Goal: Transaction & Acquisition: Download file/media

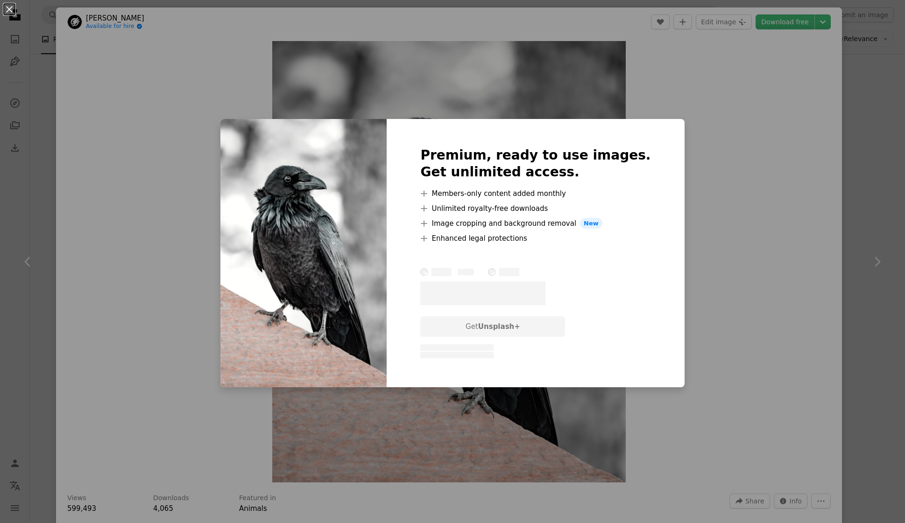
scroll to position [836, 0]
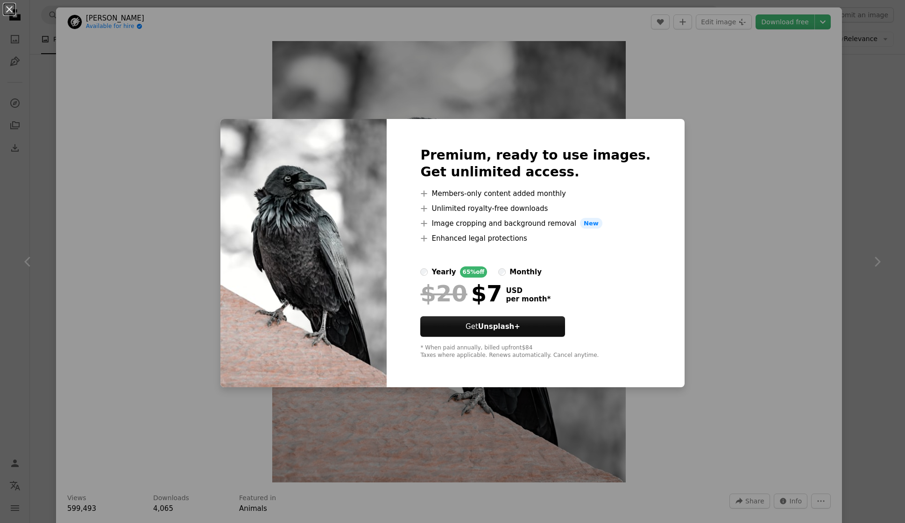
click at [738, 182] on div "An X shape Premium, ready to use images. Get unlimited access. A plus sign Memb…" at bounding box center [452, 261] width 905 height 523
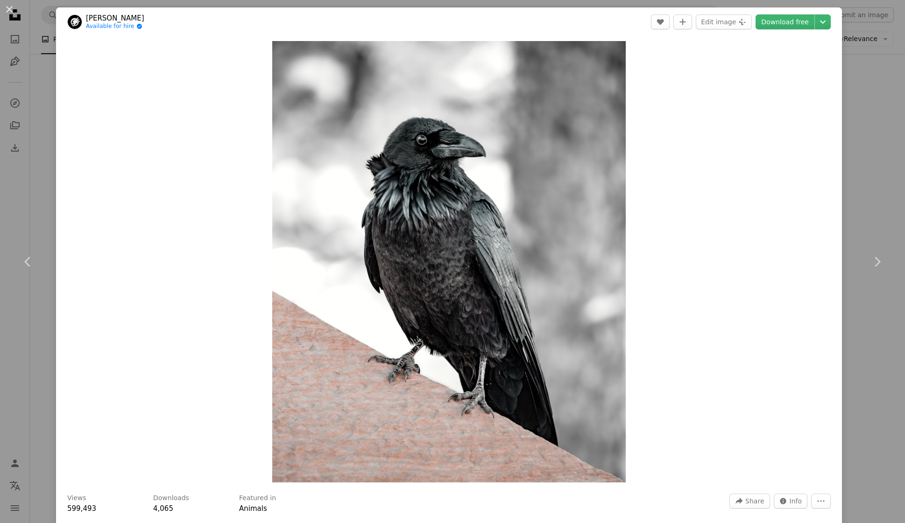
scroll to position [9, 0]
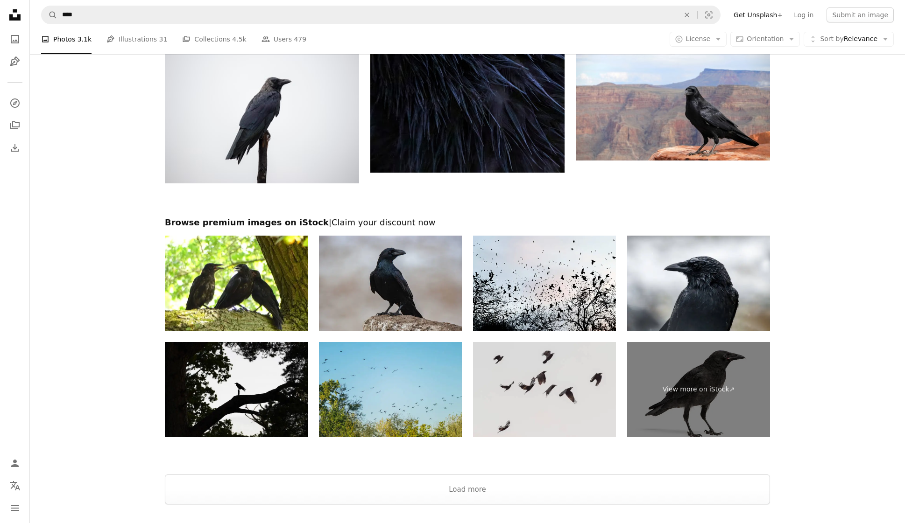
scroll to position [1568, 0]
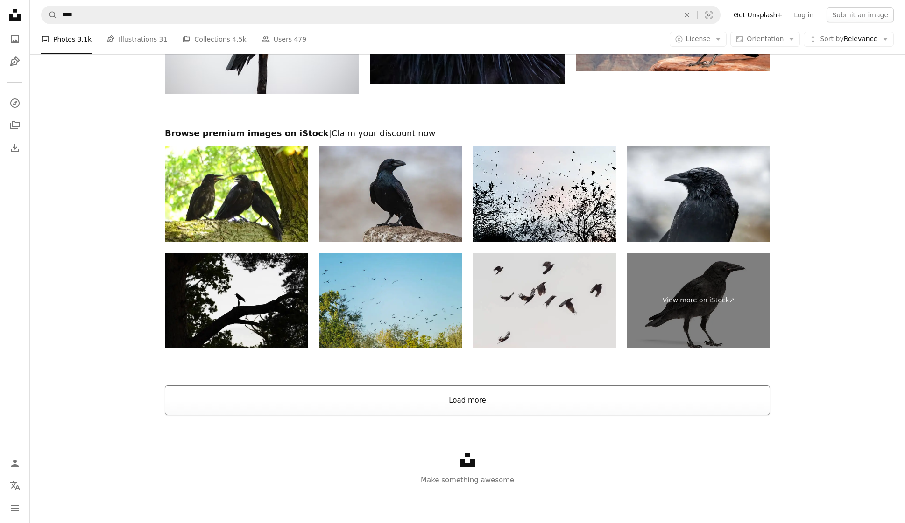
click at [457, 405] on button "Load more" at bounding box center [467, 401] width 605 height 30
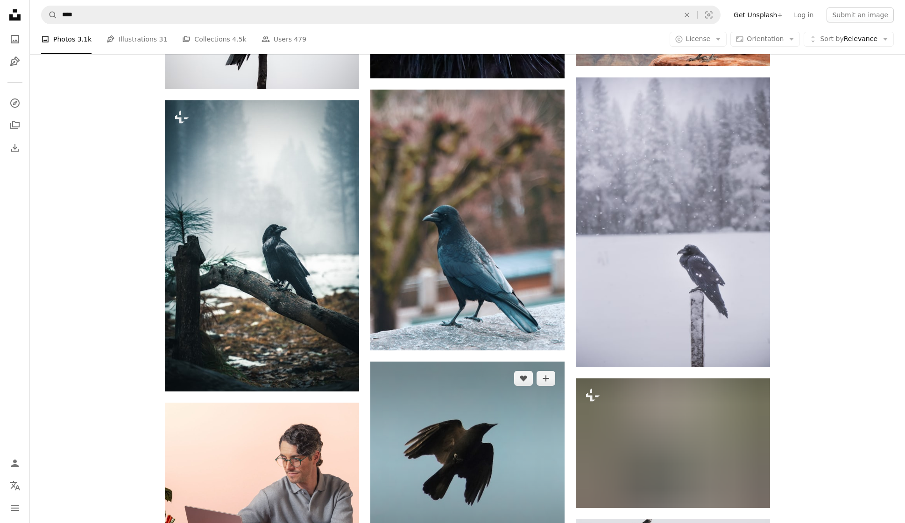
scroll to position [1572, 0]
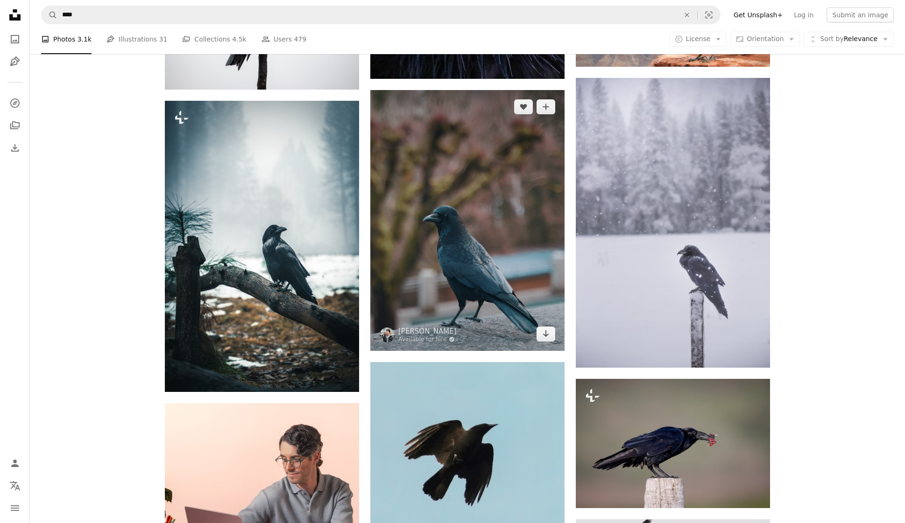
click at [474, 272] on img at bounding box center [467, 220] width 194 height 261
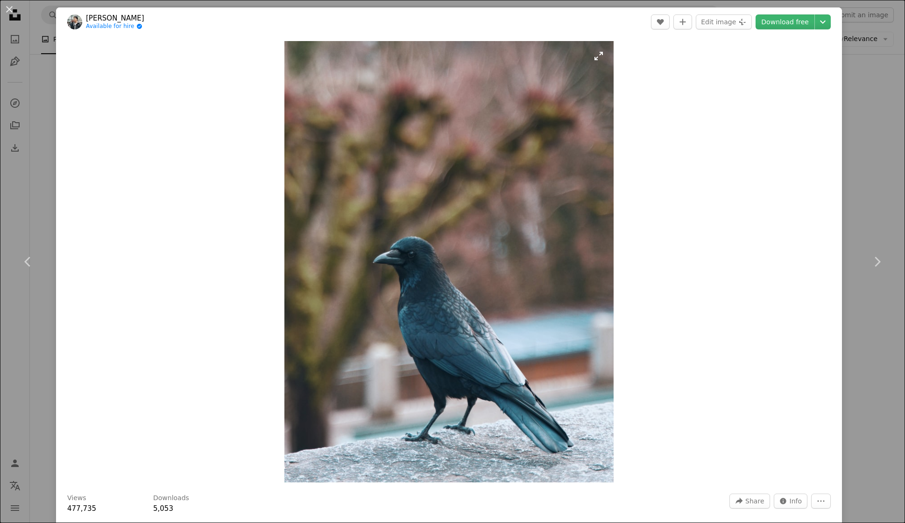
click at [502, 288] on img "Zoom in on this image" at bounding box center [448, 262] width 329 height 442
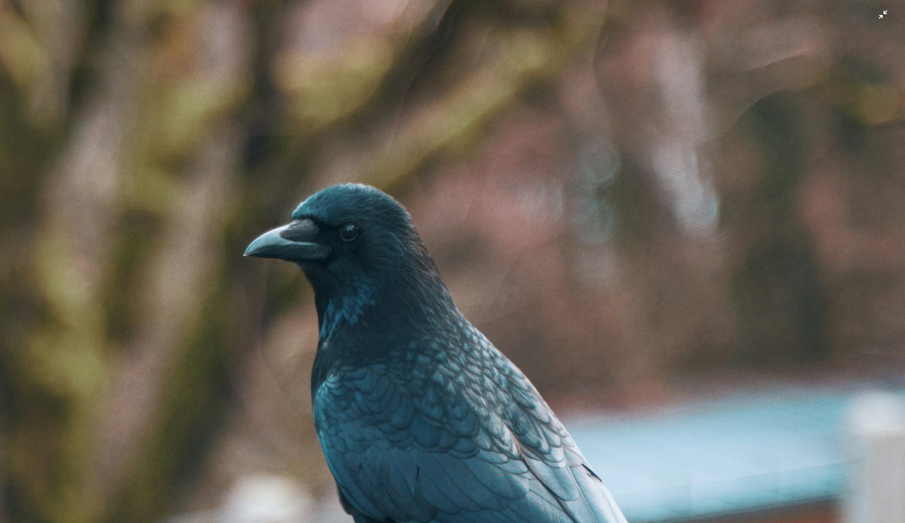
scroll to position [355, 0]
click at [882, 15] on img "Zoom out on this image" at bounding box center [453, 252] width 906 height 1216
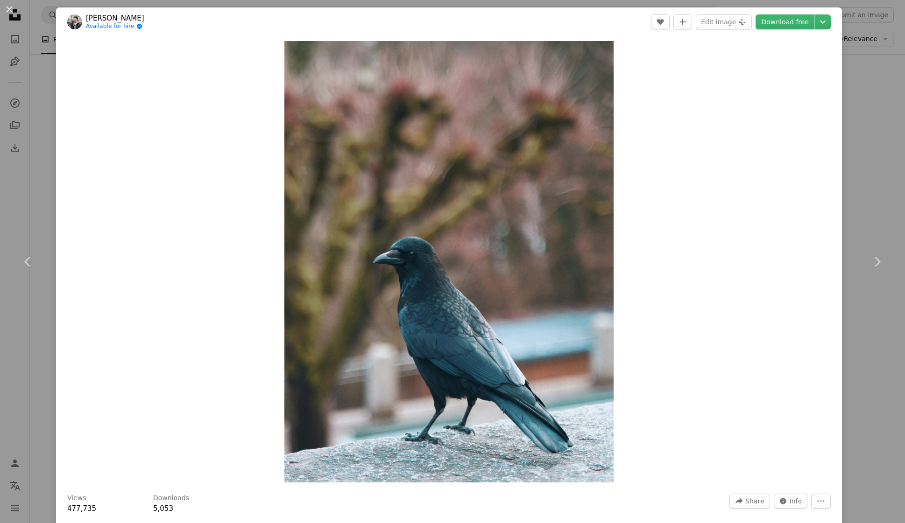
scroll to position [4, 0]
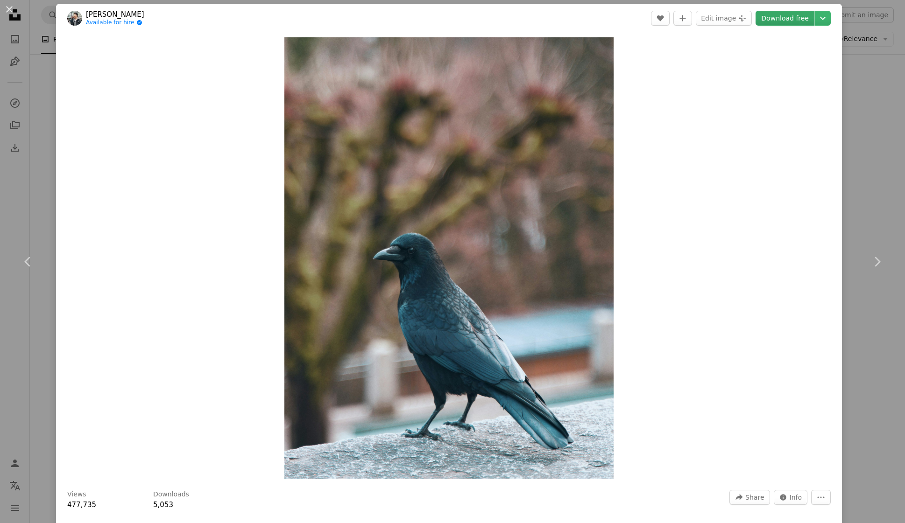
click at [786, 20] on link "Download free" at bounding box center [785, 18] width 59 height 15
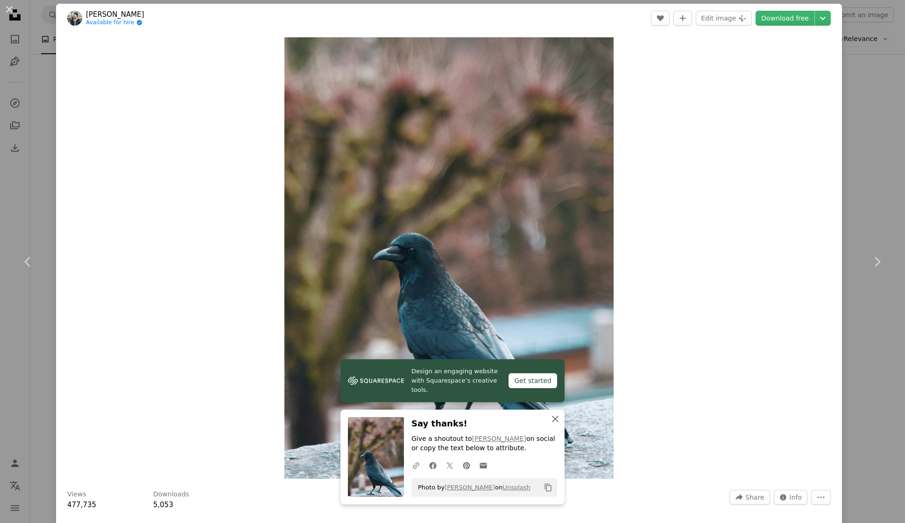
click at [555, 419] on icon "button" at bounding box center [555, 419] width 7 height 7
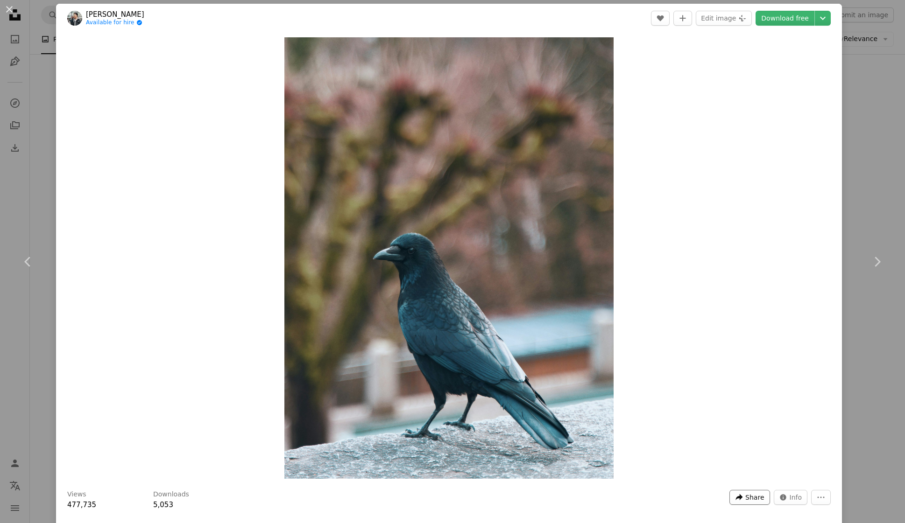
click at [755, 499] on span "Share" at bounding box center [754, 498] width 19 height 14
click at [714, 433] on link "An envelope Email" at bounding box center [735, 432] width 77 height 17
drag, startPoint x: 695, startPoint y: 20, endPoint x: 515, endPoint y: 226, distance: 274.1
click at [514, 224] on div "[PERSON_NAME] Available for hire A checkmark inside of a circle A heart A plus …" at bounding box center [449, 290] width 786 height 572
click at [523, 433] on img "Zoom in on this image" at bounding box center [448, 258] width 329 height 442
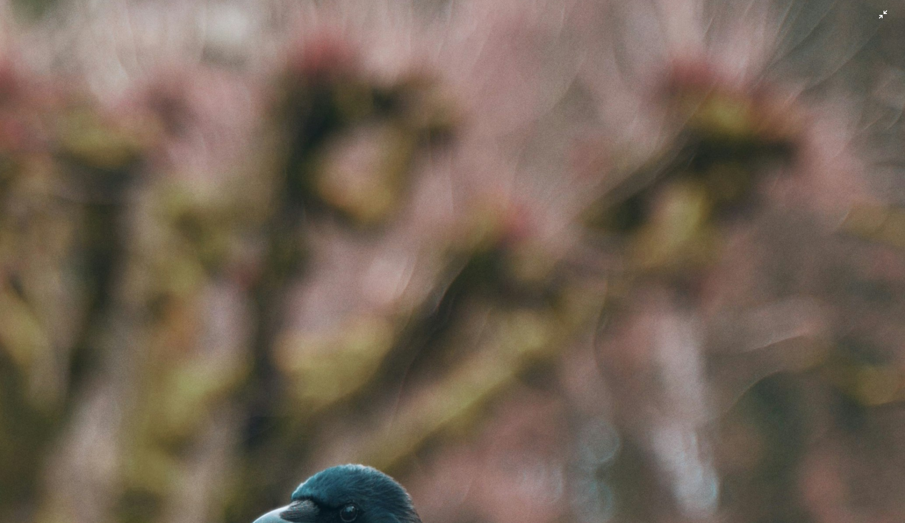
scroll to position [0, 0]
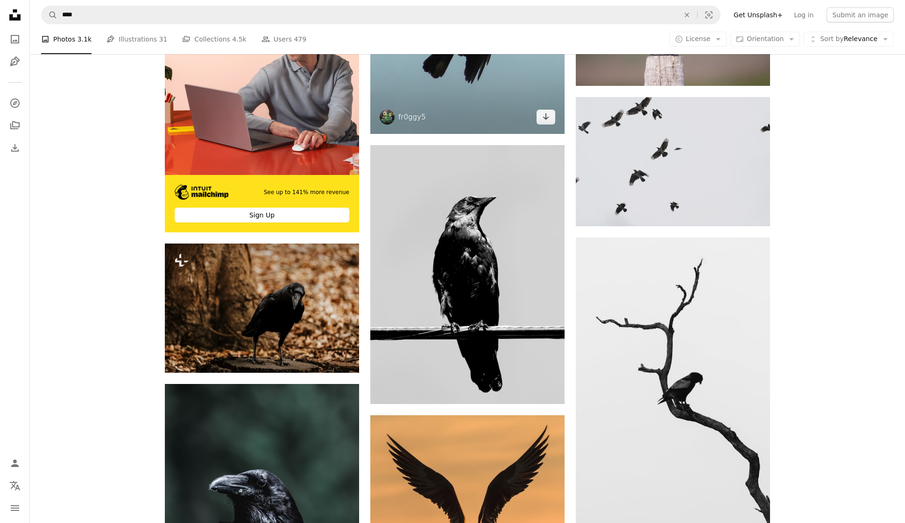
scroll to position [1998, 0]
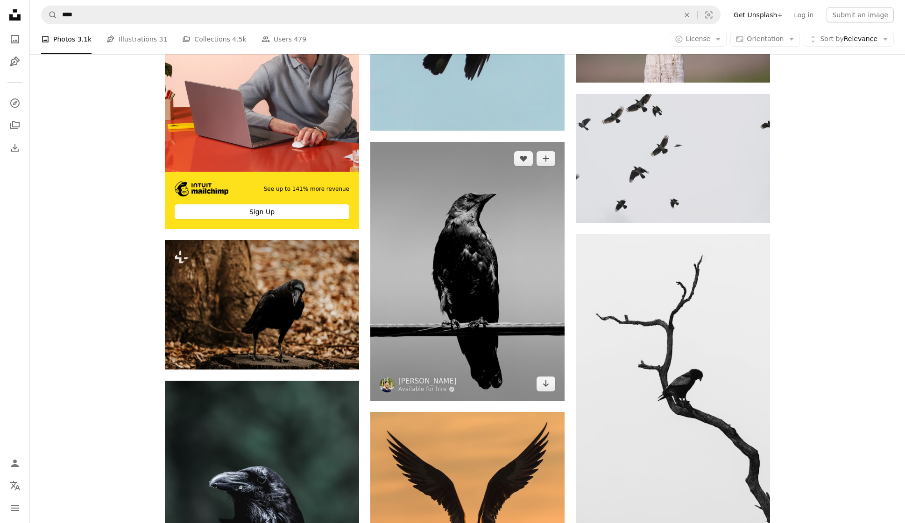
click at [468, 285] on img at bounding box center [467, 271] width 194 height 259
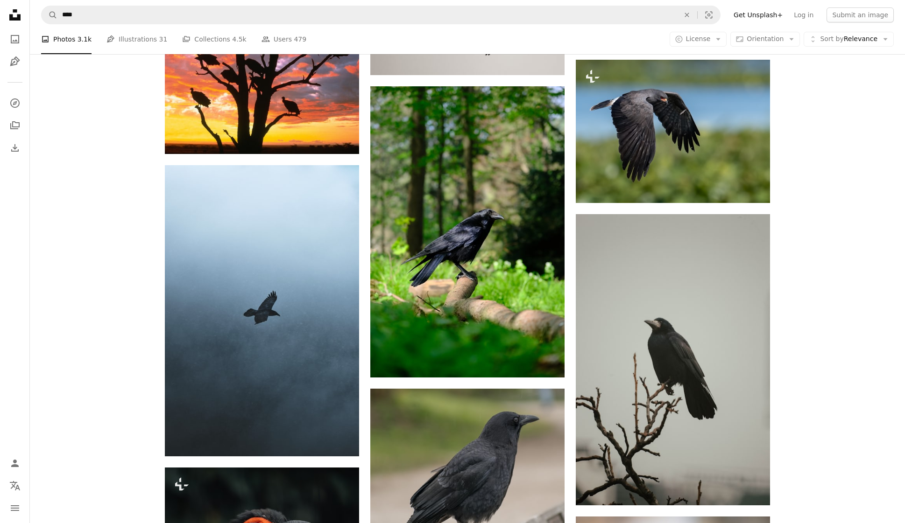
scroll to position [4071, 0]
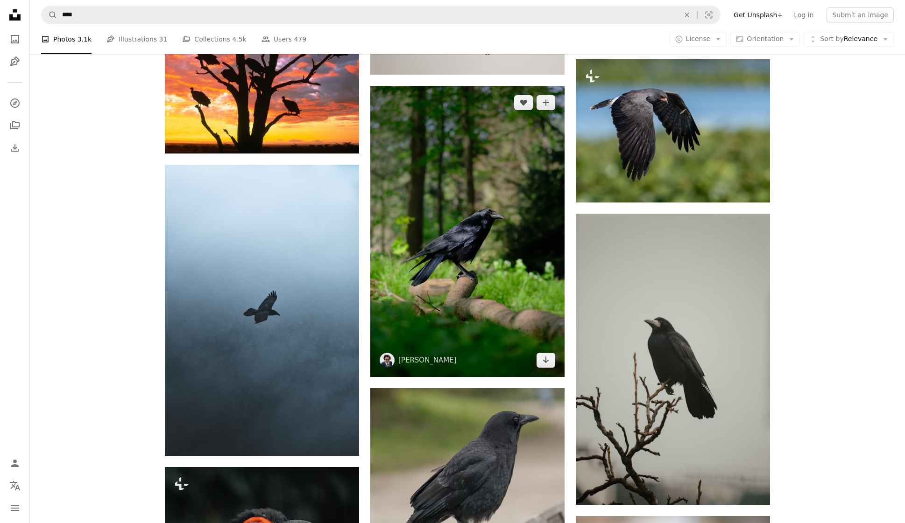
click at [473, 256] on img at bounding box center [467, 231] width 194 height 291
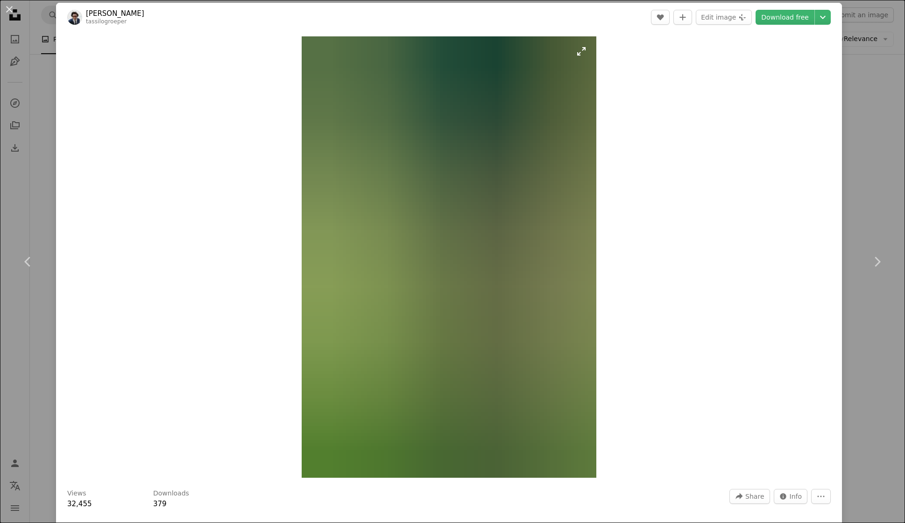
scroll to position [7, 0]
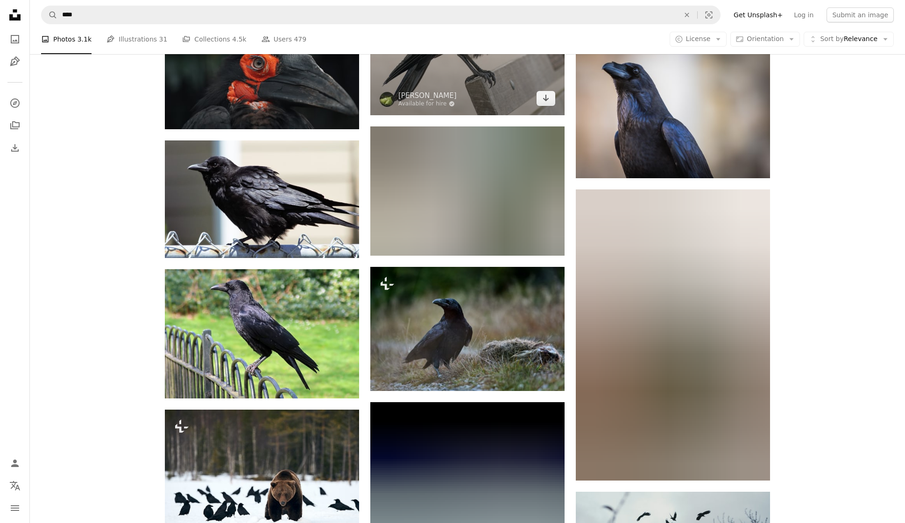
scroll to position [4543, 0]
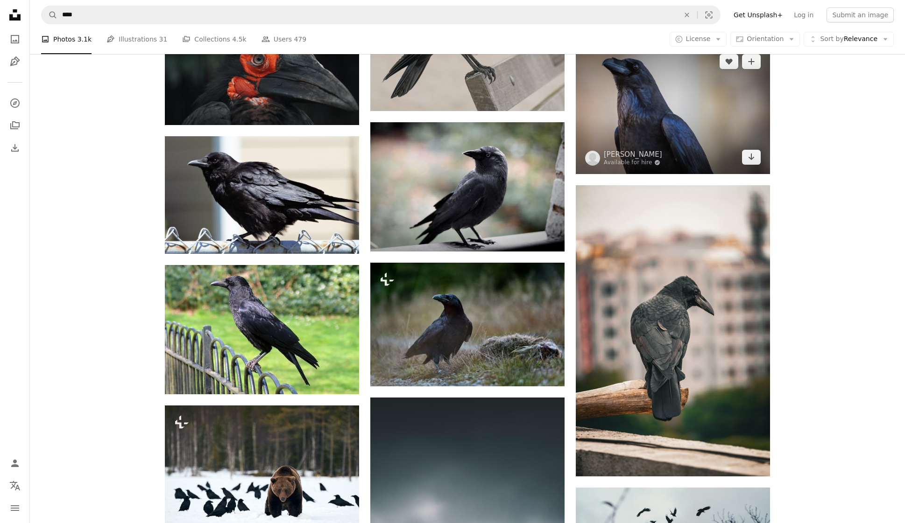
click at [683, 130] on img at bounding box center [673, 109] width 194 height 129
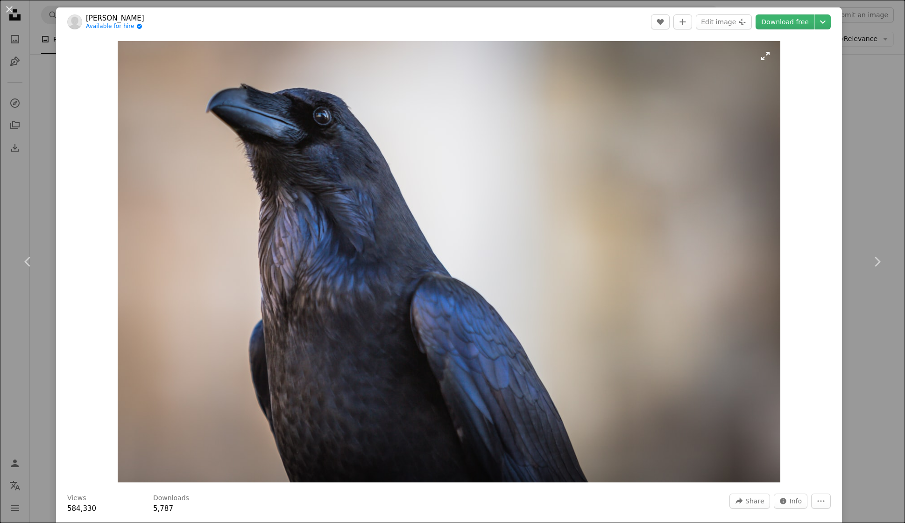
click at [561, 113] on img "Zoom in on this image" at bounding box center [449, 262] width 663 height 442
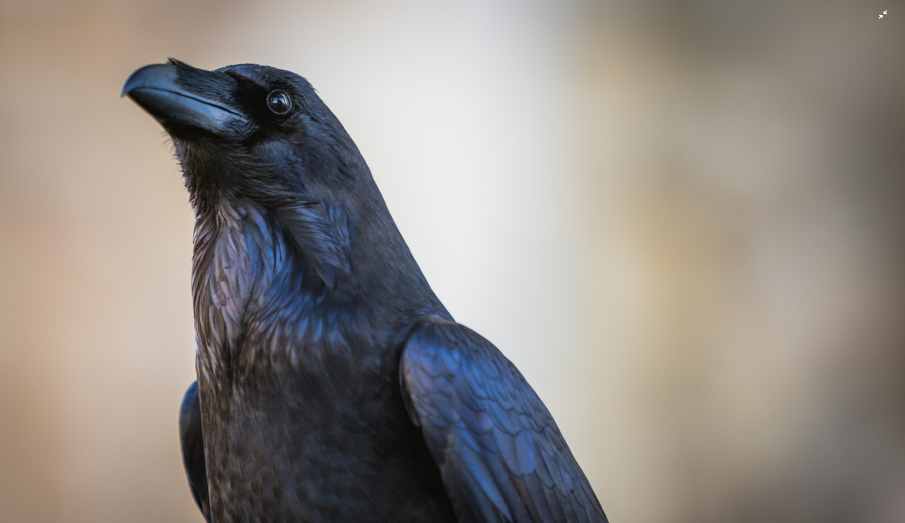
scroll to position [40, 0]
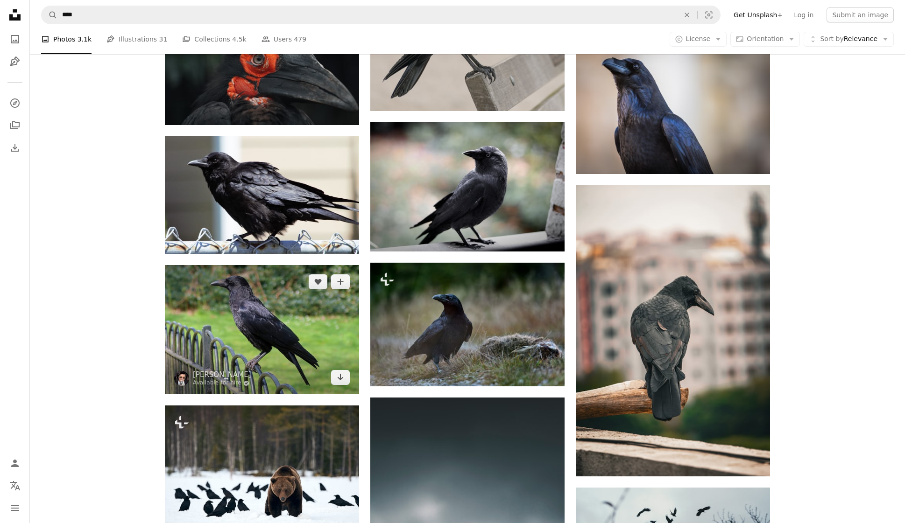
click at [273, 318] on img at bounding box center [262, 329] width 194 height 129
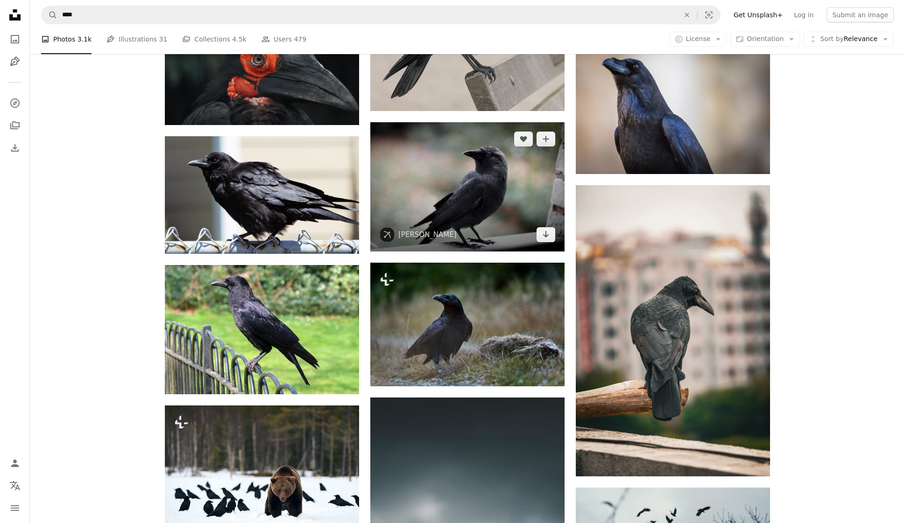
click at [484, 204] on img at bounding box center [467, 186] width 194 height 129
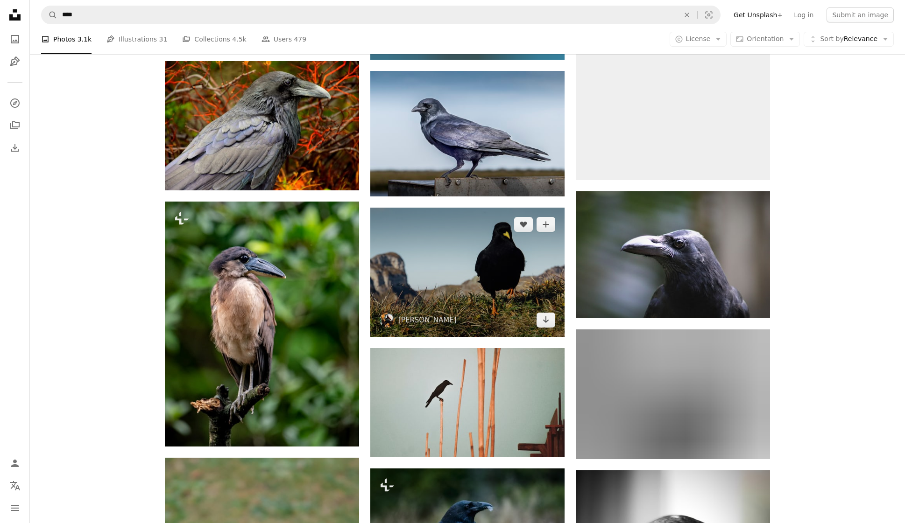
scroll to position [6310, 0]
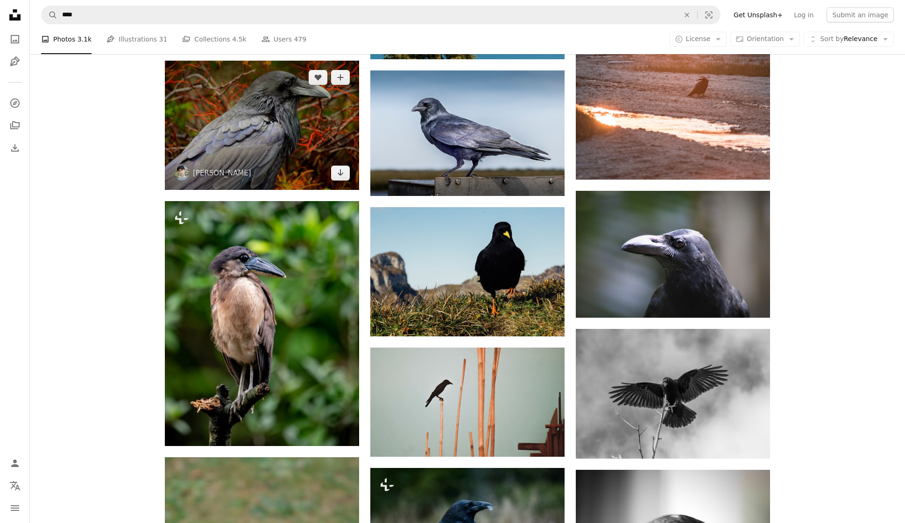
click at [258, 126] on img at bounding box center [262, 125] width 194 height 129
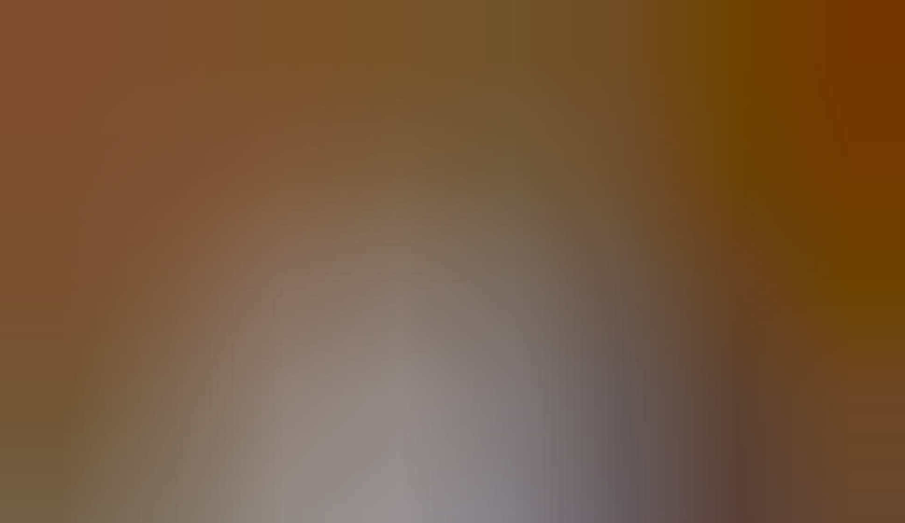
scroll to position [40, 0]
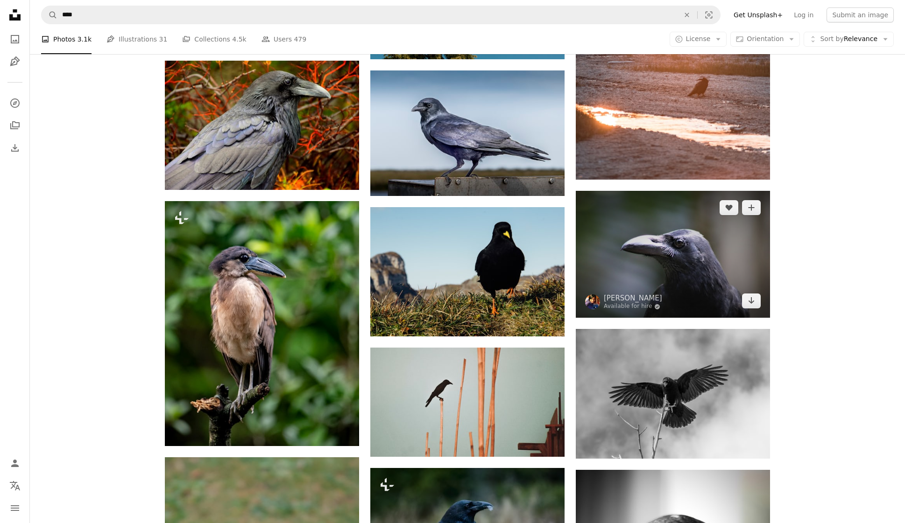
click at [661, 276] on img at bounding box center [673, 254] width 194 height 127
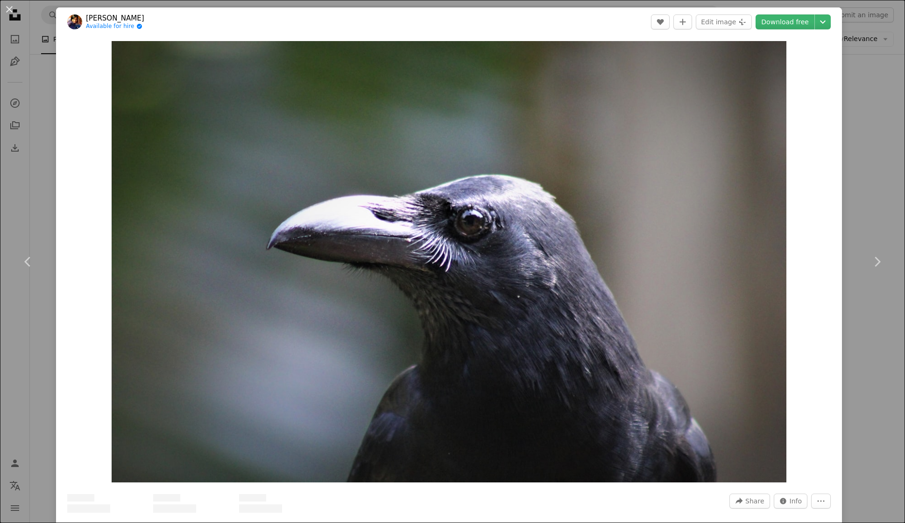
click at [661, 276] on img "Zoom in on this image" at bounding box center [449, 262] width 674 height 442
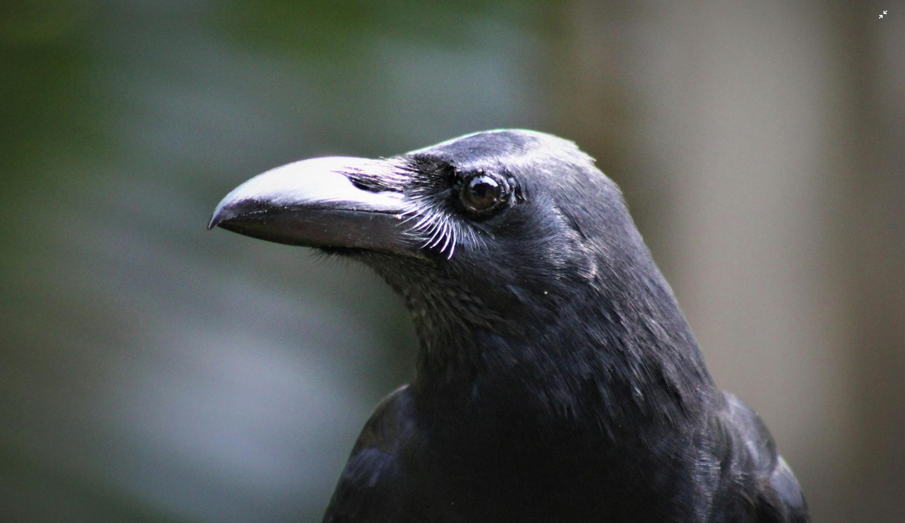
scroll to position [56, 0]
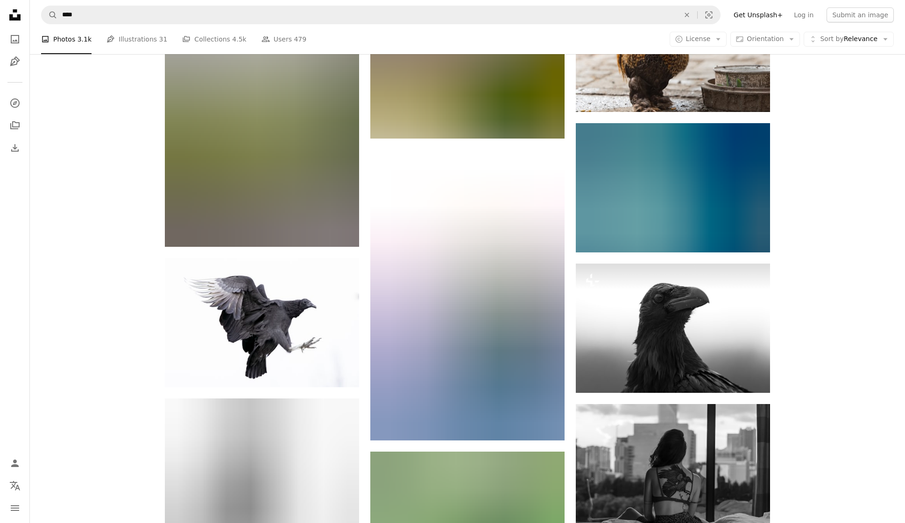
scroll to position [8151, 0]
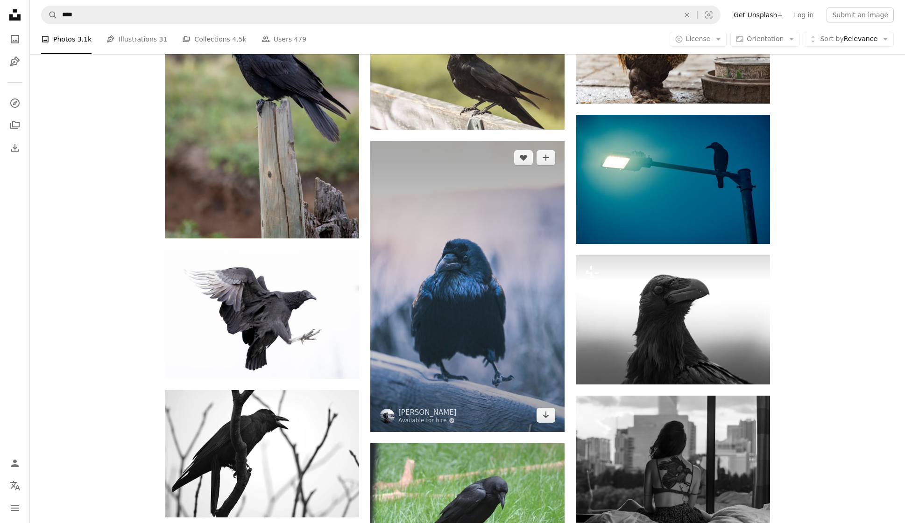
click at [477, 298] on img at bounding box center [467, 286] width 194 height 291
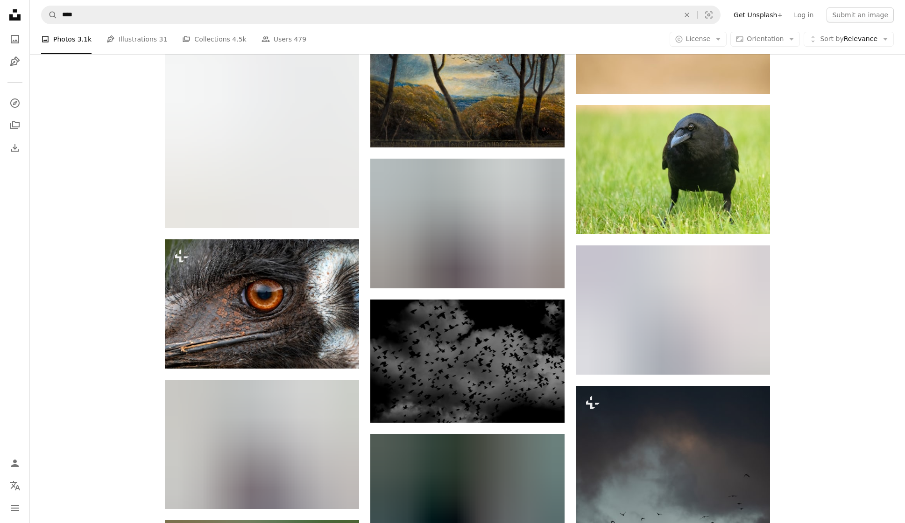
scroll to position [9016, 0]
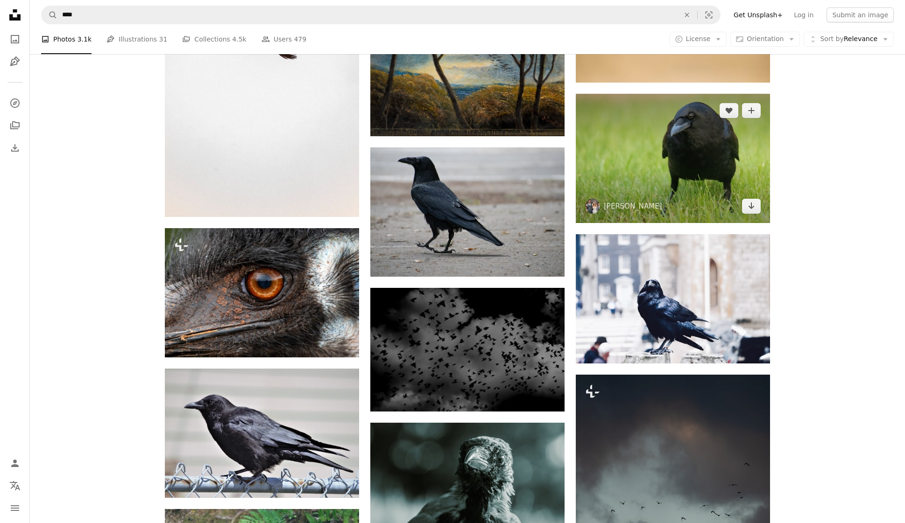
click at [674, 184] on img at bounding box center [673, 158] width 194 height 129
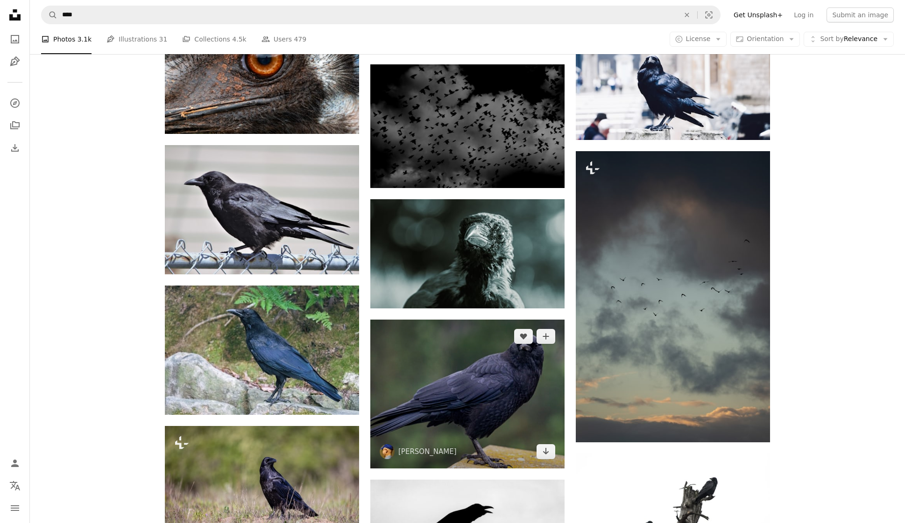
click at [469, 401] on img at bounding box center [467, 394] width 194 height 149
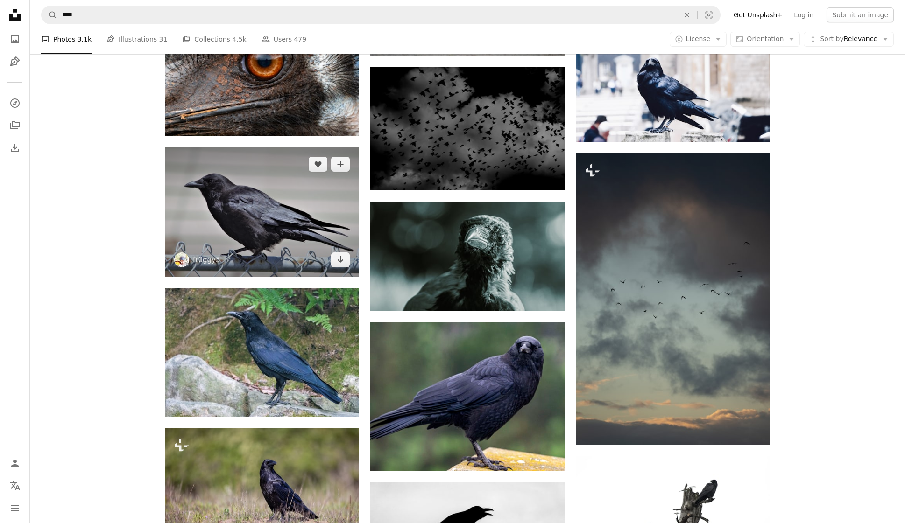
click at [238, 210] on img at bounding box center [262, 212] width 194 height 129
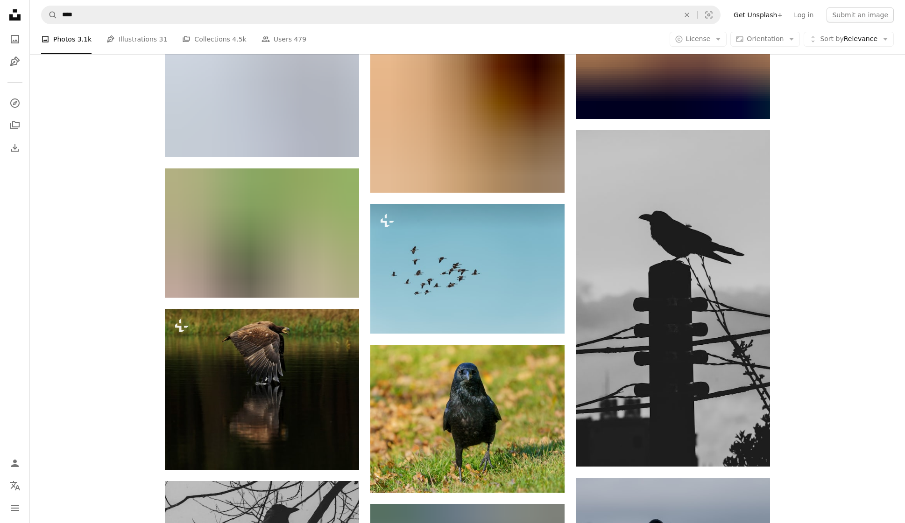
scroll to position [11593, 0]
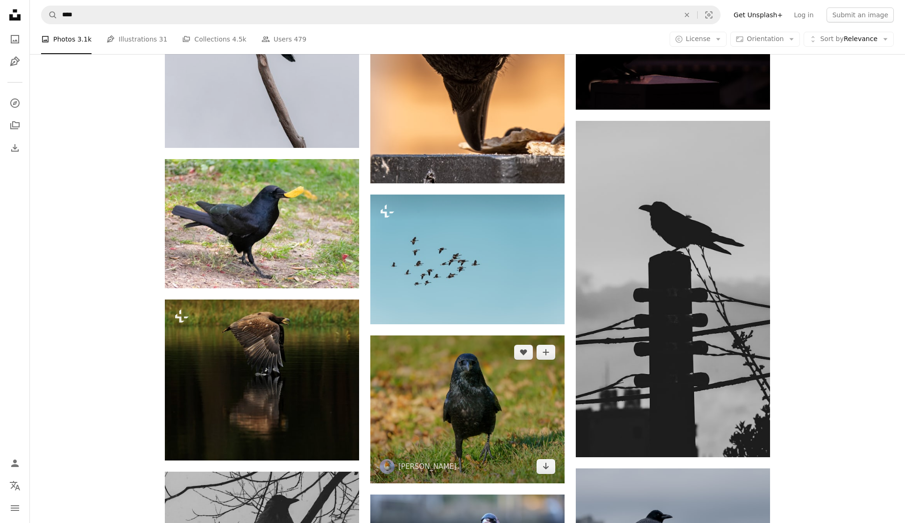
click at [465, 398] on img at bounding box center [467, 410] width 194 height 148
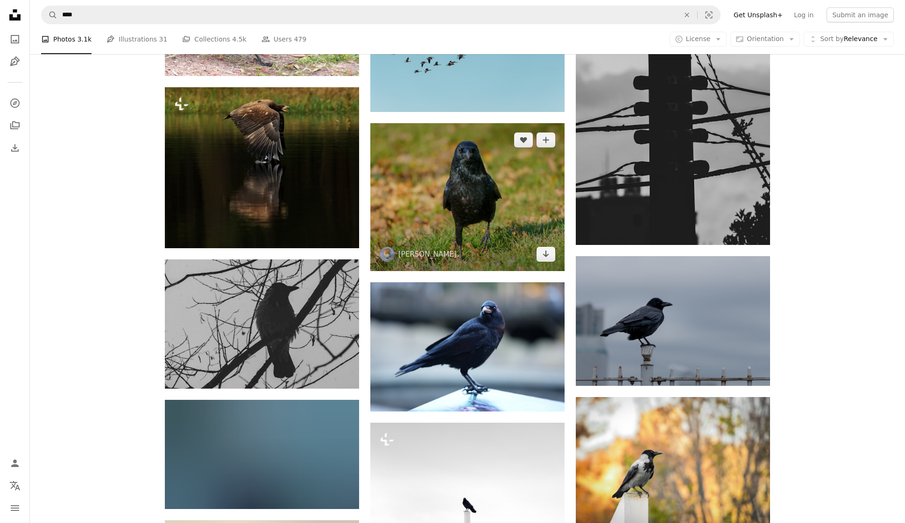
scroll to position [11809, 0]
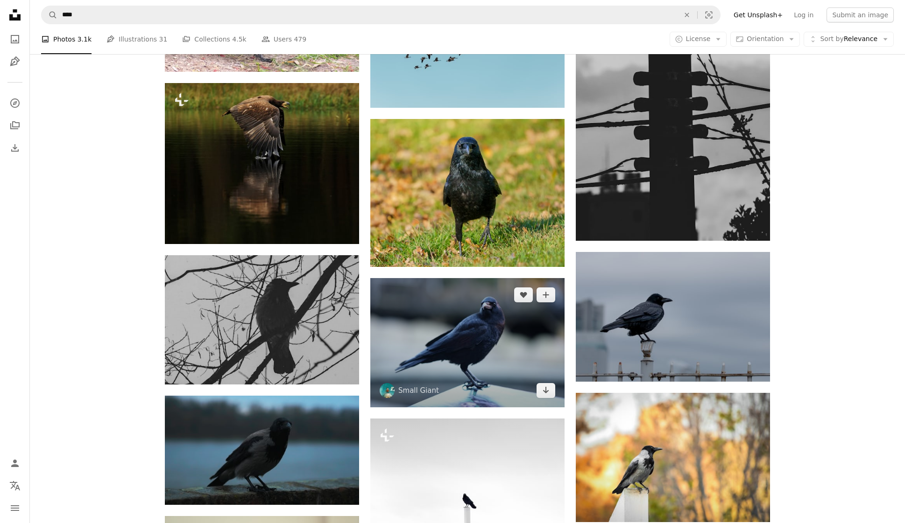
click at [478, 371] on img at bounding box center [467, 342] width 194 height 129
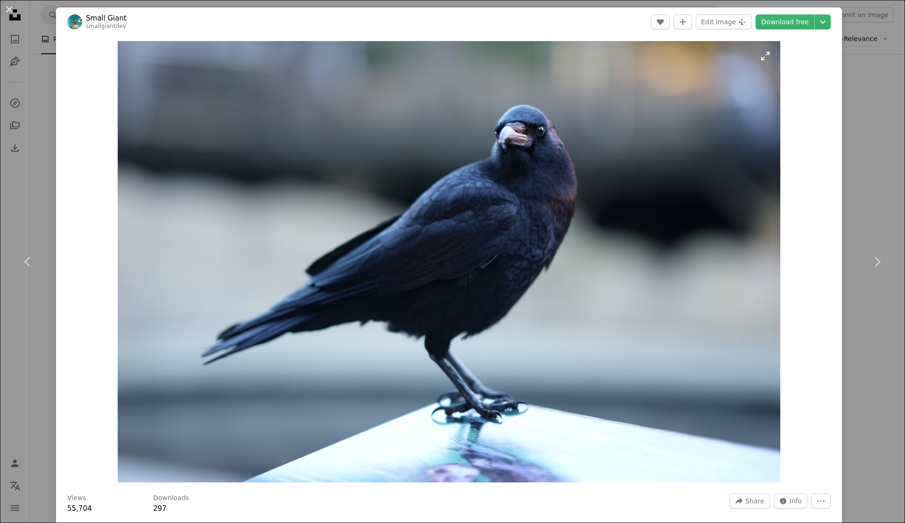
click at [530, 157] on img "Zoom in on this image" at bounding box center [449, 262] width 663 height 442
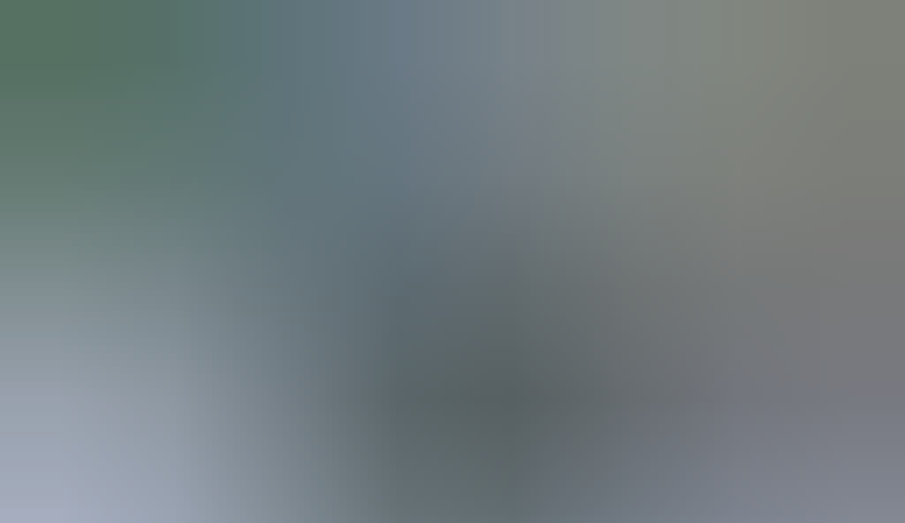
scroll to position [40, 0]
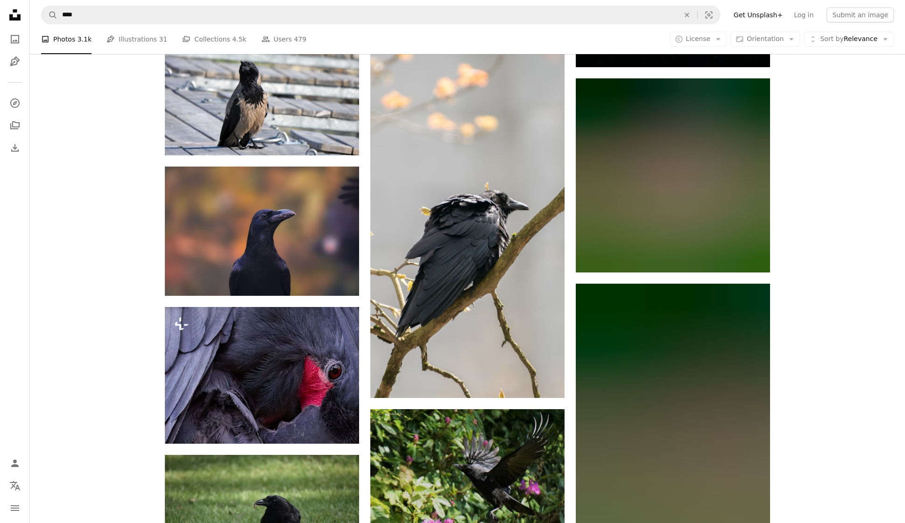
scroll to position [14030, 0]
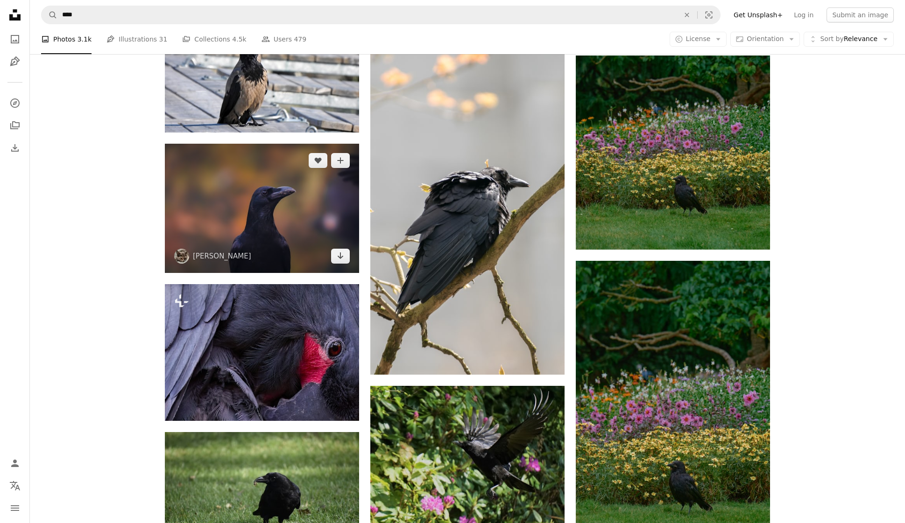
click at [270, 233] on img at bounding box center [262, 208] width 194 height 129
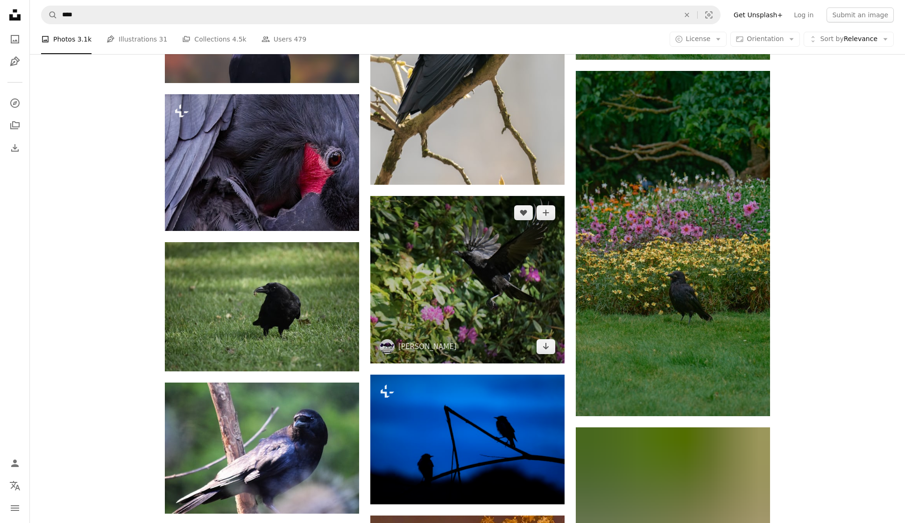
scroll to position [14251, 0]
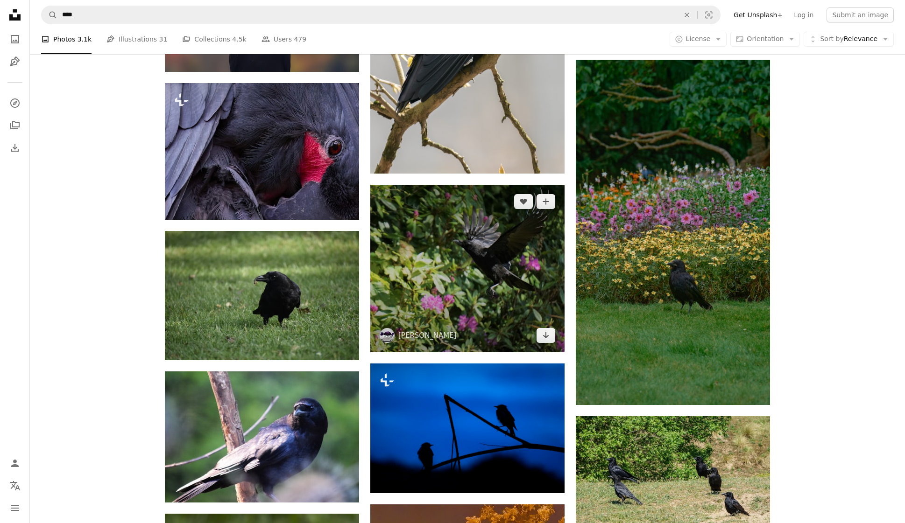
click at [468, 297] on img at bounding box center [467, 269] width 194 height 168
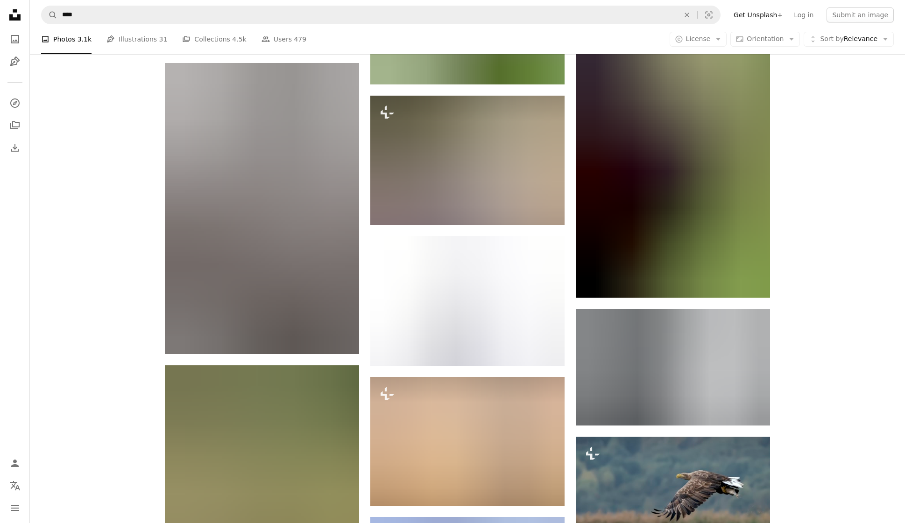
scroll to position [15225, 0]
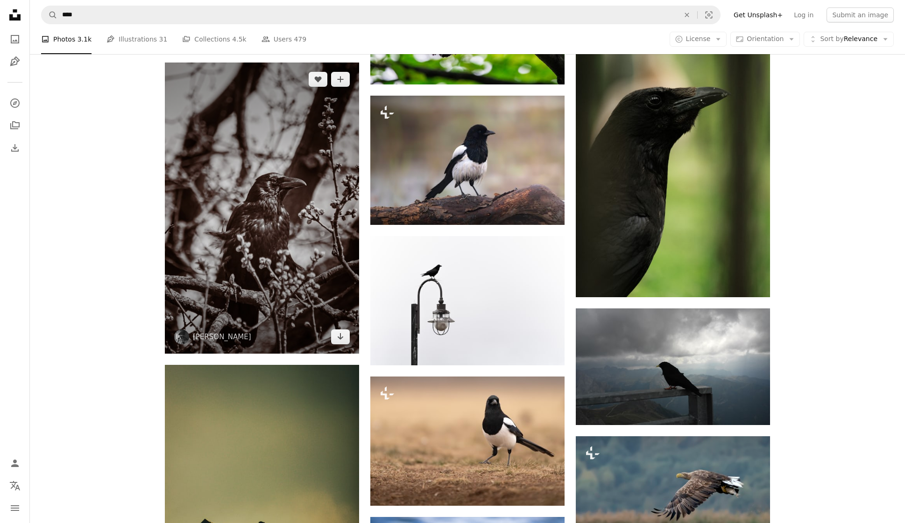
click at [270, 265] on img at bounding box center [262, 208] width 194 height 291
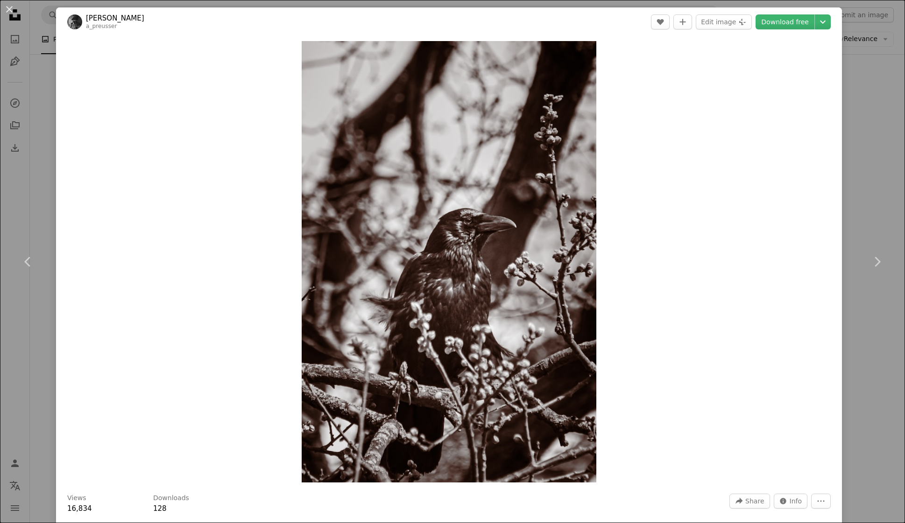
click at [270, 265] on div "Zoom in" at bounding box center [449, 261] width 786 height 451
click at [517, 321] on img "Zoom in on this image" at bounding box center [449, 262] width 295 height 442
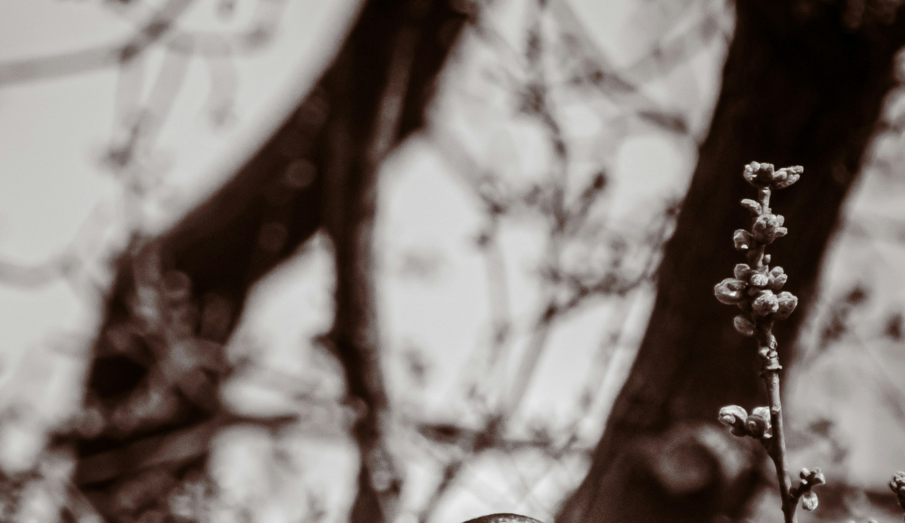
scroll to position [418, 0]
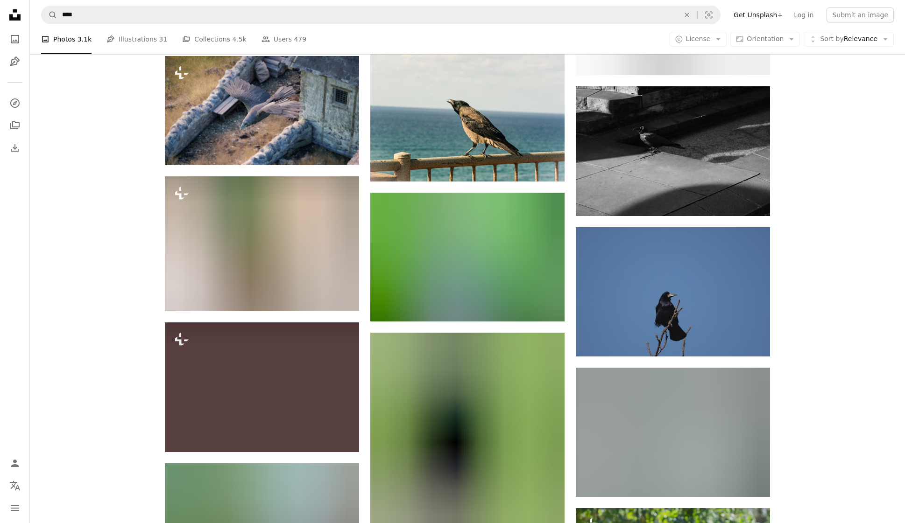
scroll to position [19062, 0]
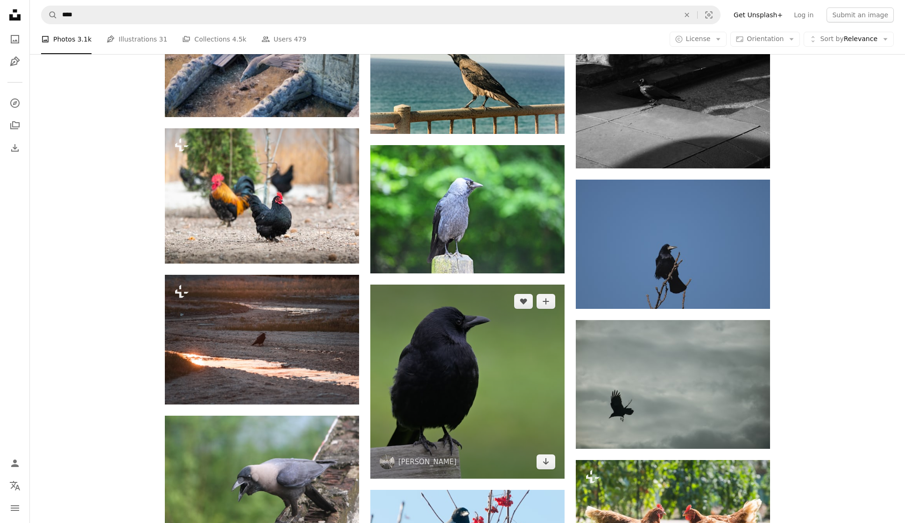
click at [480, 349] on img at bounding box center [467, 382] width 194 height 194
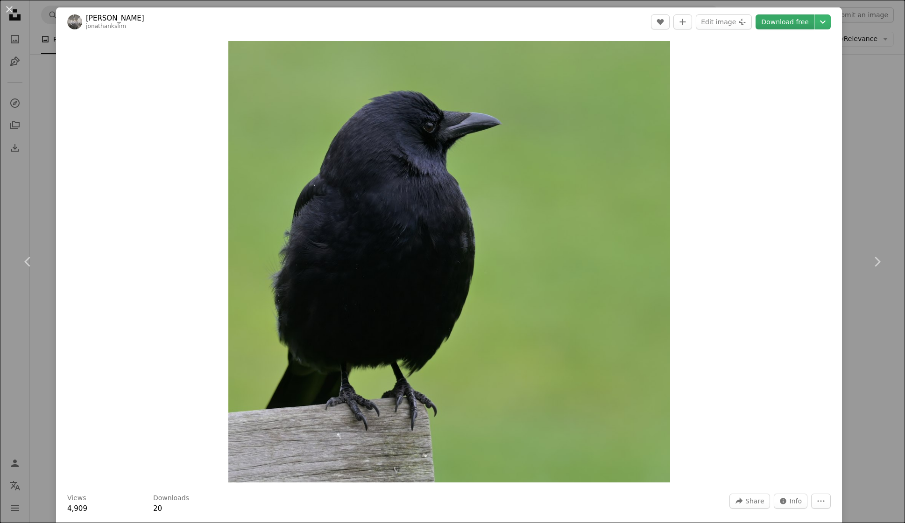
click at [788, 22] on link "Download free" at bounding box center [785, 21] width 59 height 15
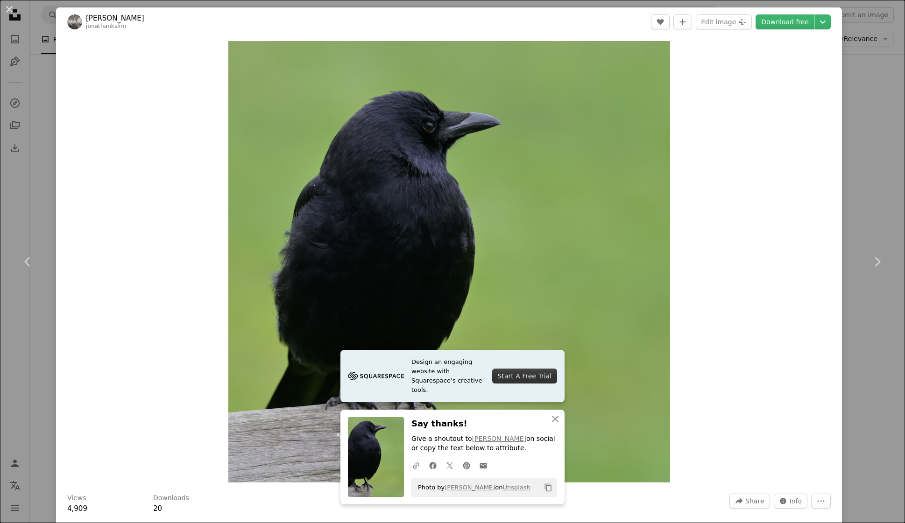
click at [756, 328] on div "Zoom in" at bounding box center [449, 261] width 786 height 451
click at [554, 418] on icon "button" at bounding box center [555, 419] width 7 height 7
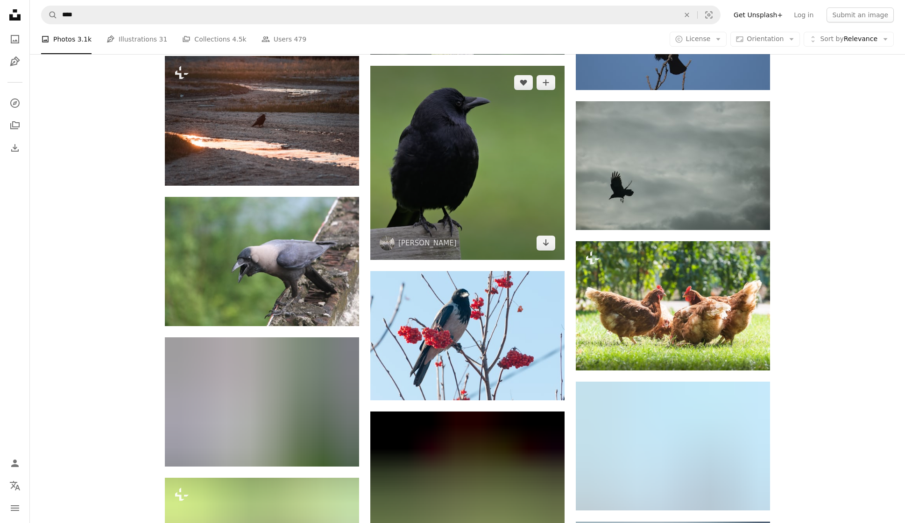
scroll to position [19282, 0]
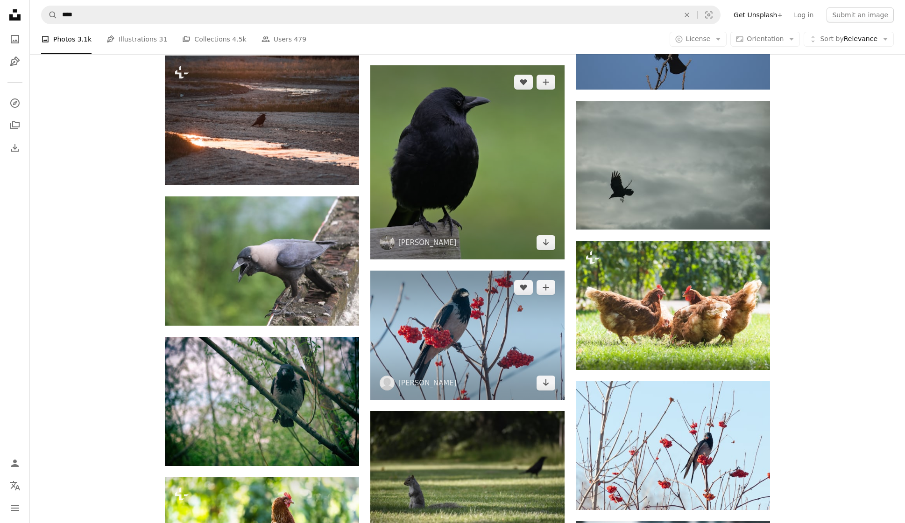
click at [460, 320] on img at bounding box center [467, 335] width 194 height 129
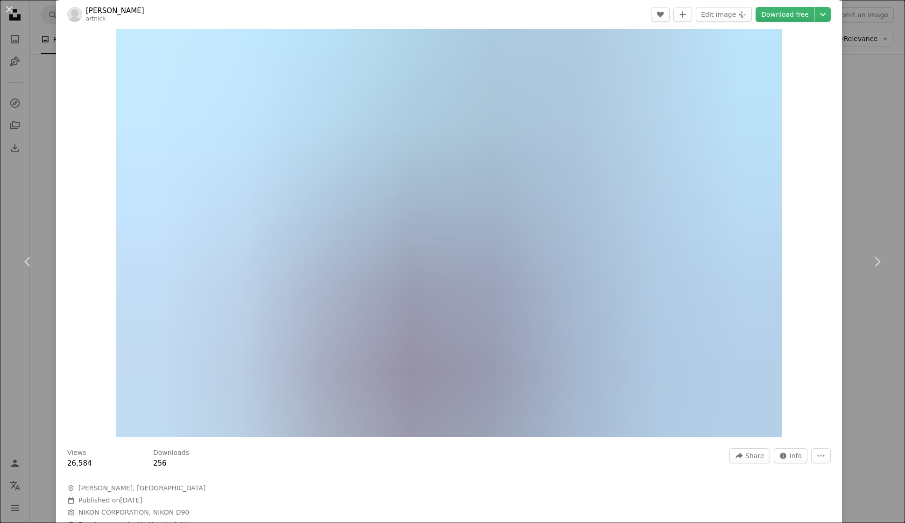
scroll to position [55, 0]
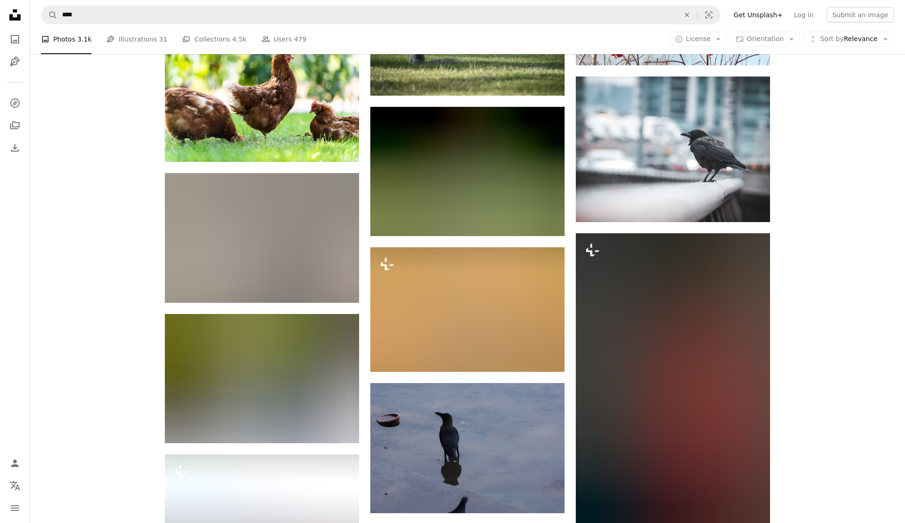
scroll to position [19731, 0]
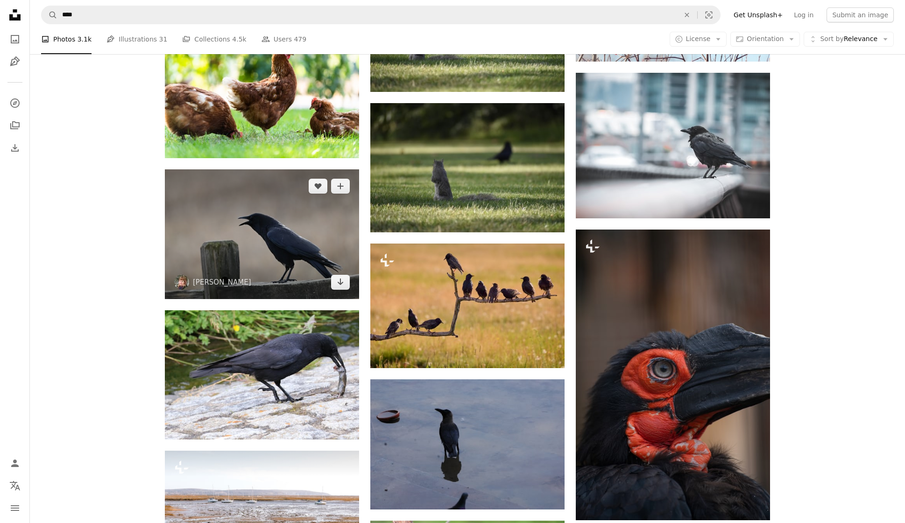
click at [279, 260] on img at bounding box center [262, 235] width 194 height 130
click at [279, 261] on img at bounding box center [262, 235] width 194 height 130
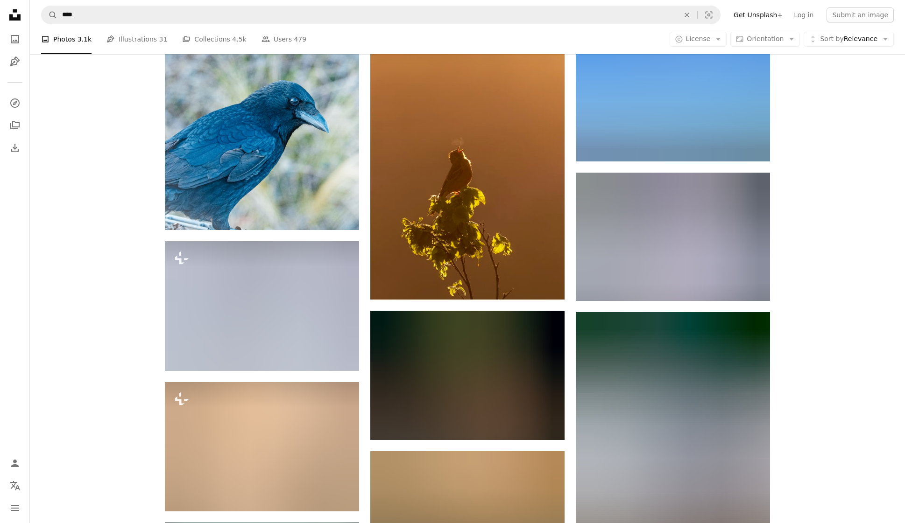
scroll to position [21681, 0]
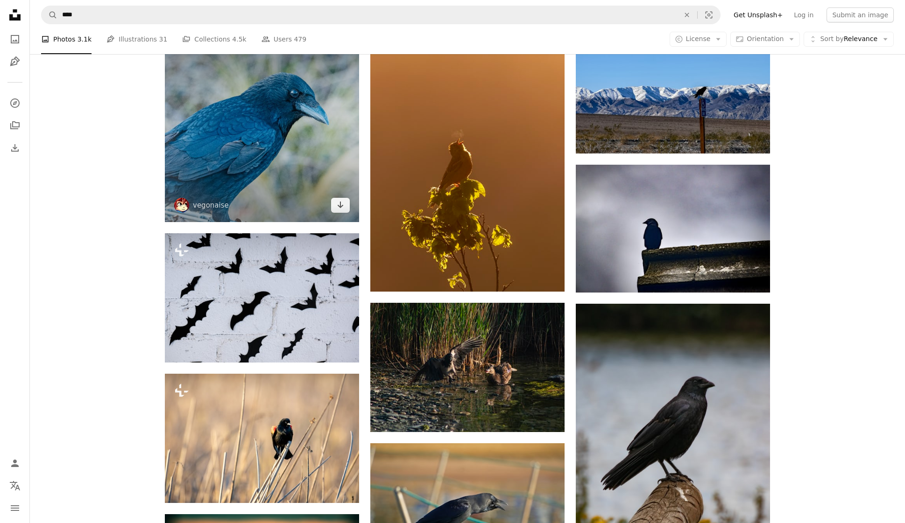
click at [273, 148] on img at bounding box center [262, 125] width 194 height 194
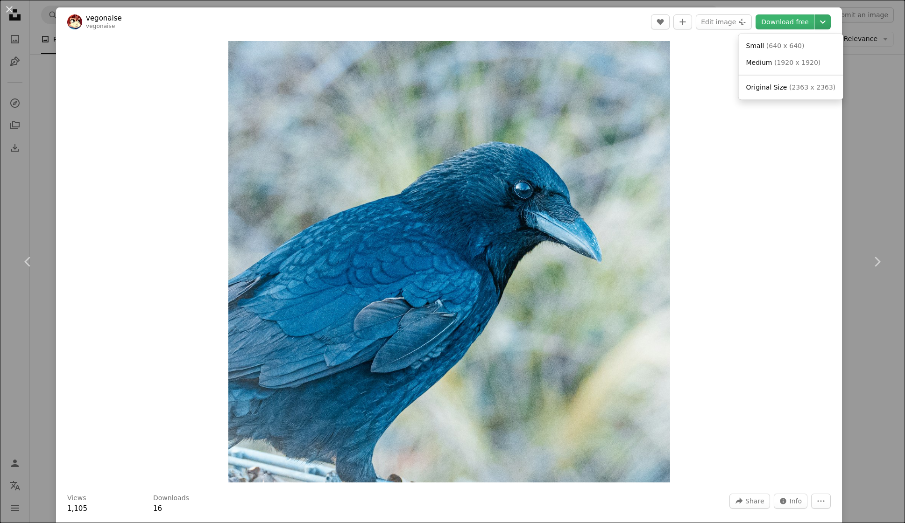
click at [826, 21] on icon "Choose download size" at bounding box center [823, 22] width 6 height 3
click at [789, 22] on dialog "An X shape Chevron left Chevron right vegonaise vegonaise A heart A plus sign E…" at bounding box center [452, 261] width 905 height 523
click at [789, 22] on link "Download free" at bounding box center [785, 21] width 59 height 15
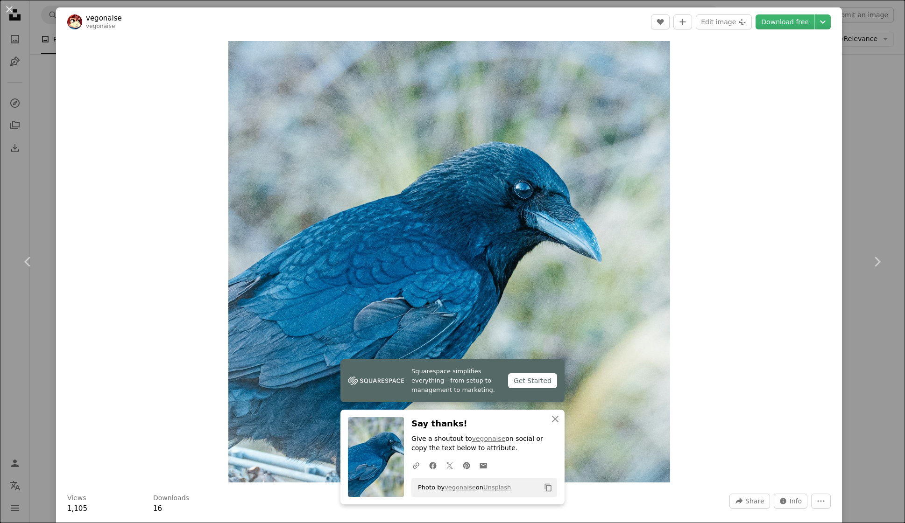
drag, startPoint x: 696, startPoint y: 432, endPoint x: 501, endPoint y: 412, distance: 196.2
click at [696, 432] on div "Zoom in" at bounding box center [449, 261] width 786 height 451
click at [551, 418] on icon "An X shape" at bounding box center [555, 419] width 11 height 11
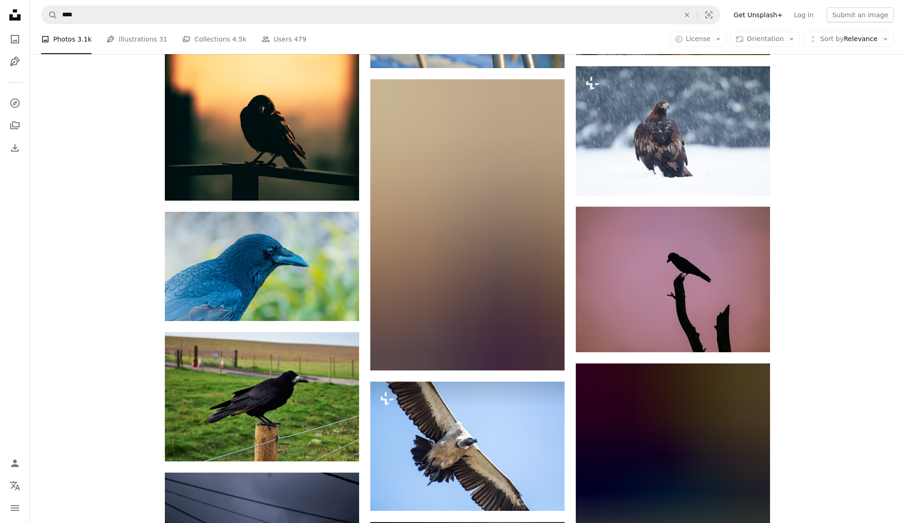
scroll to position [22199, 0]
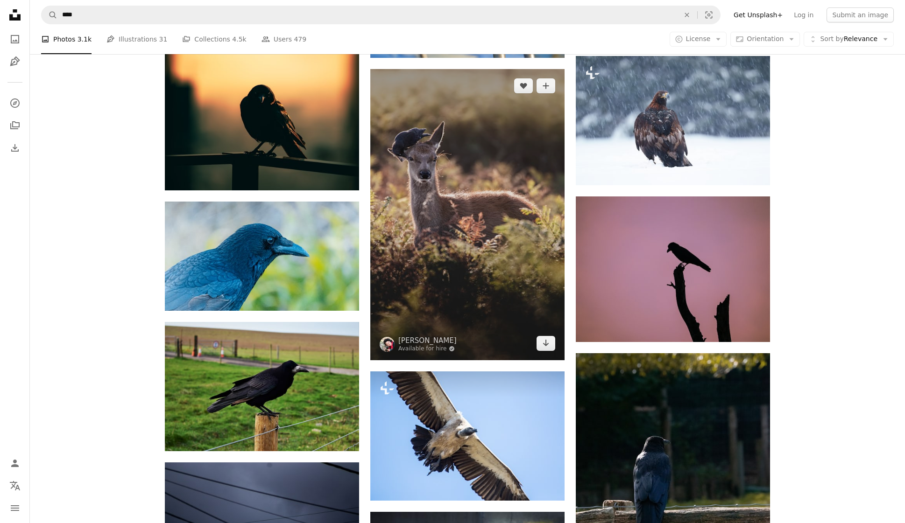
click at [443, 191] on img at bounding box center [467, 214] width 194 height 291
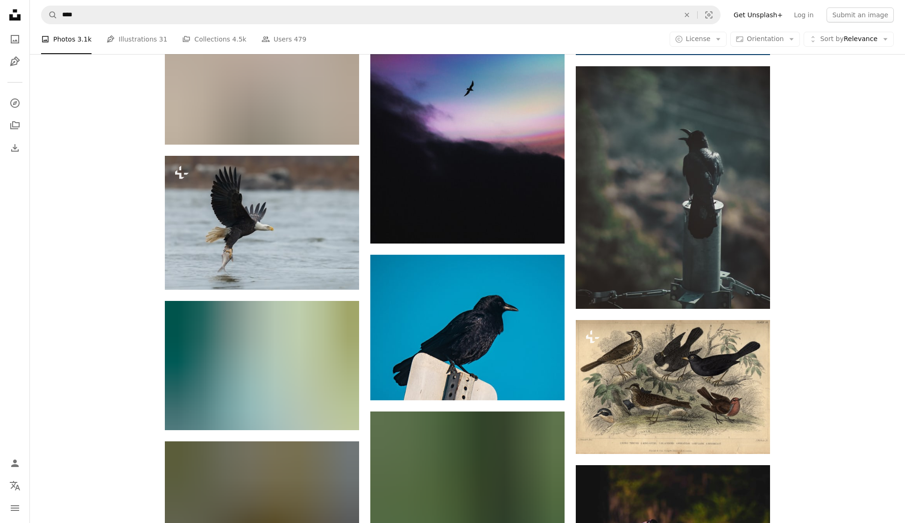
scroll to position [25564, 0]
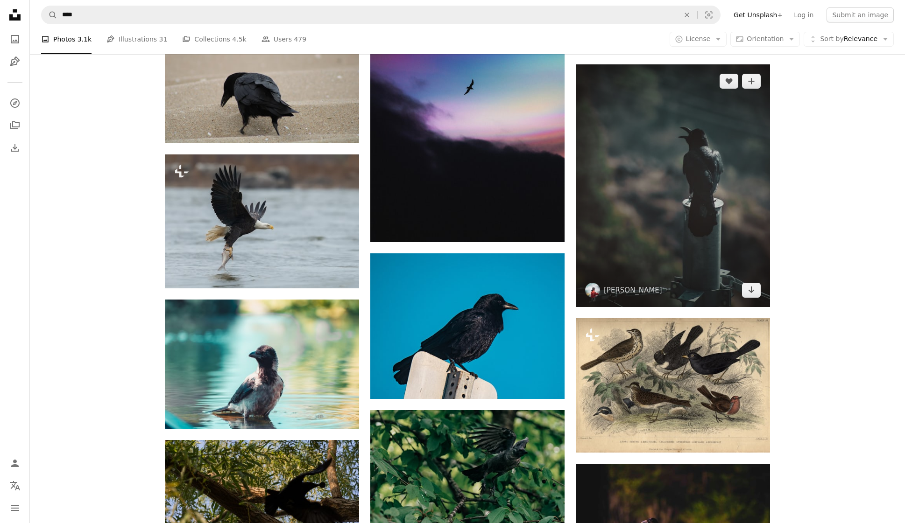
click at [698, 191] on img at bounding box center [673, 185] width 194 height 243
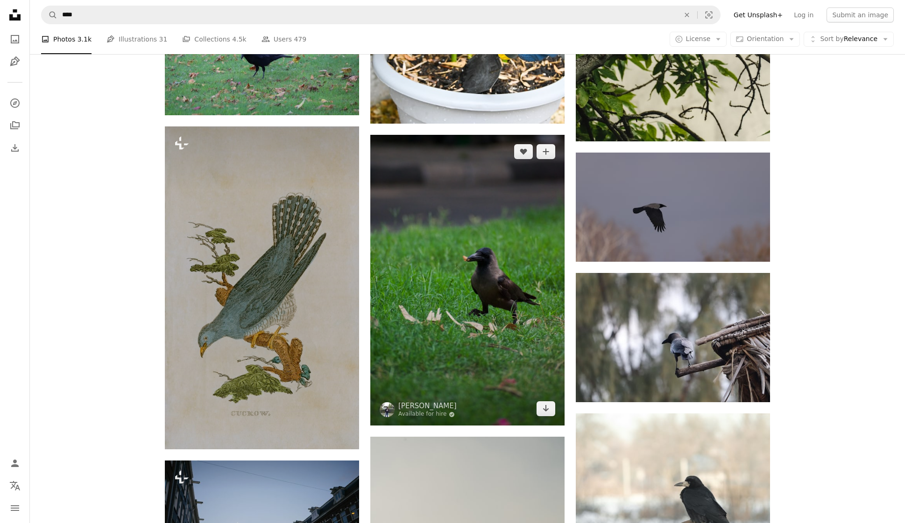
scroll to position [35187, 0]
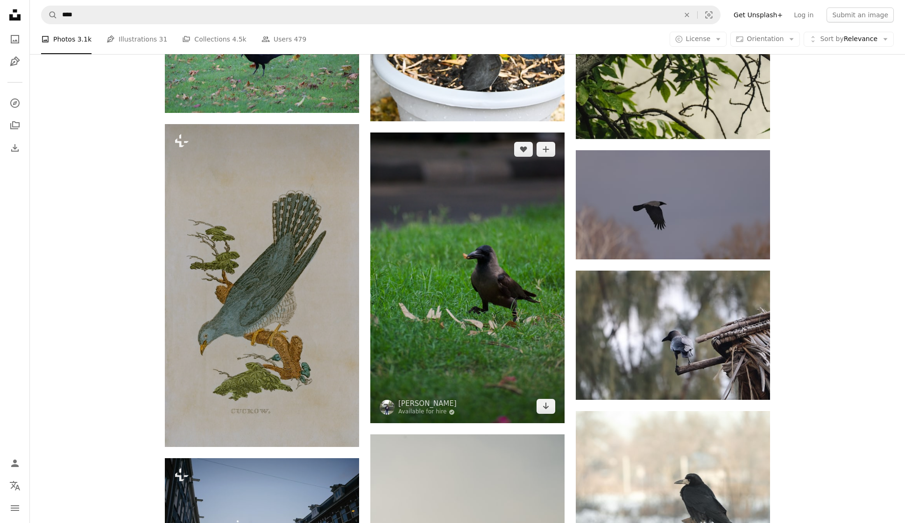
click at [481, 284] on img at bounding box center [467, 278] width 194 height 291
click at [481, 286] on img at bounding box center [467, 278] width 194 height 291
click at [478, 283] on img at bounding box center [467, 278] width 194 height 291
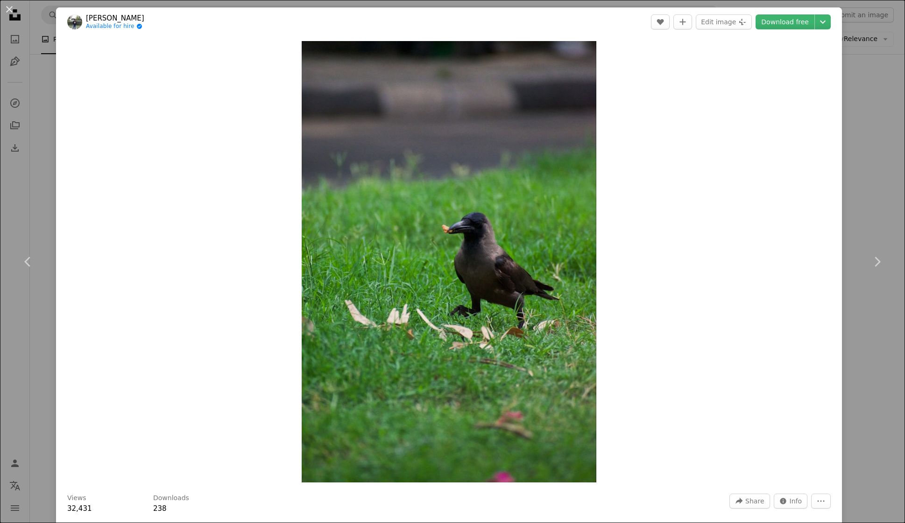
click at [486, 284] on img "Zoom in on this image" at bounding box center [449, 262] width 295 height 442
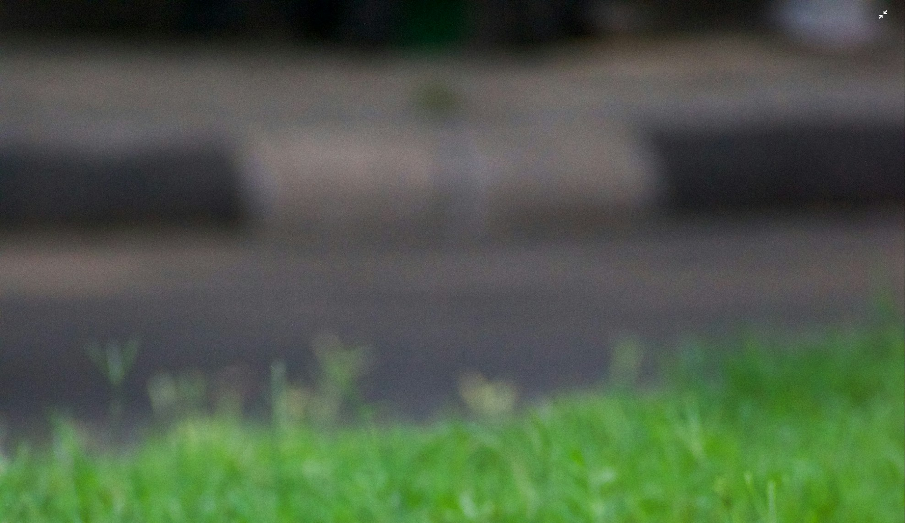
scroll to position [417, 0]
